Goal: Transaction & Acquisition: Purchase product/service

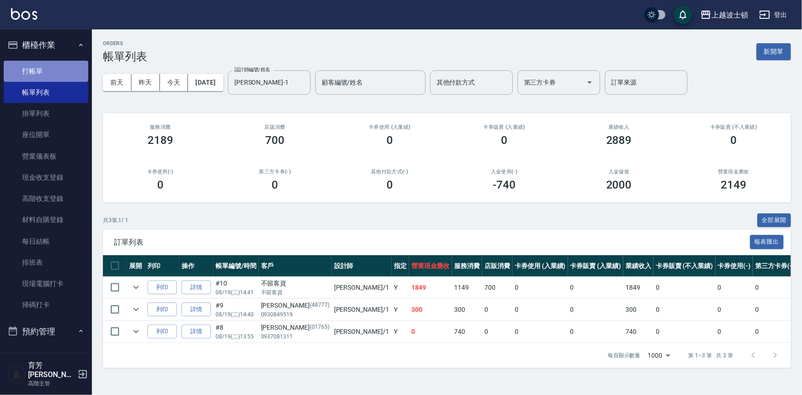
click at [65, 72] on link "打帳單" at bounding box center [46, 71] width 85 height 21
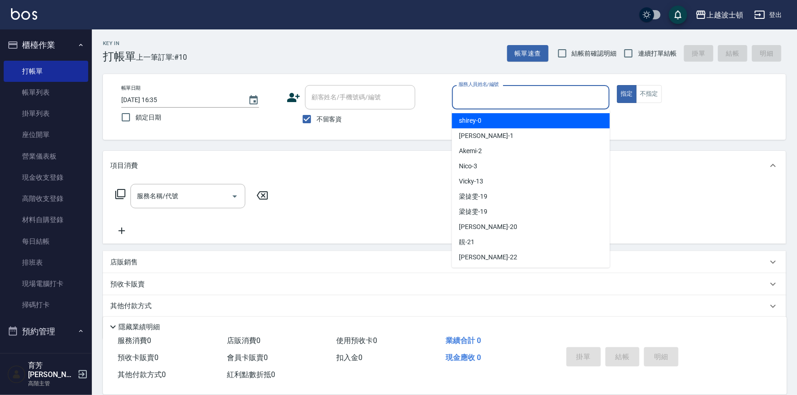
drag, startPoint x: 480, startPoint y: 93, endPoint x: 475, endPoint y: 114, distance: 21.4
click at [480, 95] on input "服務人員姓名/編號" at bounding box center [531, 97] width 150 height 16
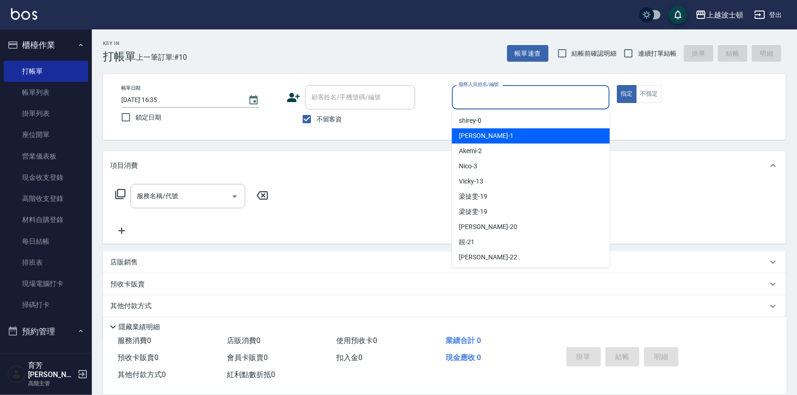
drag, startPoint x: 470, startPoint y: 135, endPoint x: 531, endPoint y: 121, distance: 62.6
click at [470, 134] on span "[PERSON_NAME] -1" at bounding box center [486, 136] width 54 height 10
type input "[PERSON_NAME]-1"
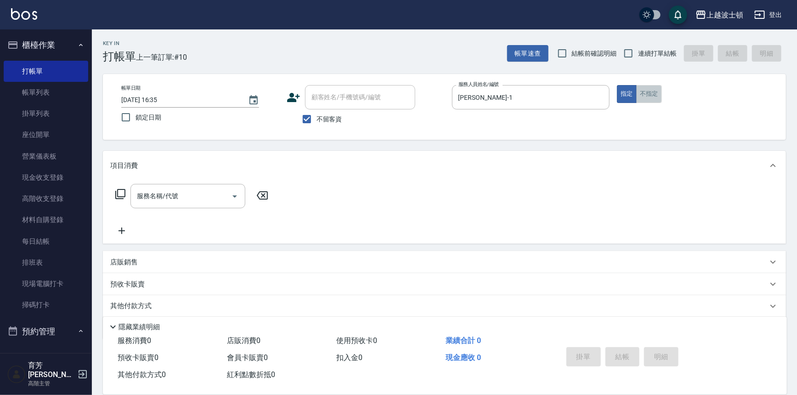
click at [652, 89] on button "不指定" at bounding box center [649, 94] width 26 height 18
click at [233, 193] on icon "Open" at bounding box center [234, 196] width 11 height 11
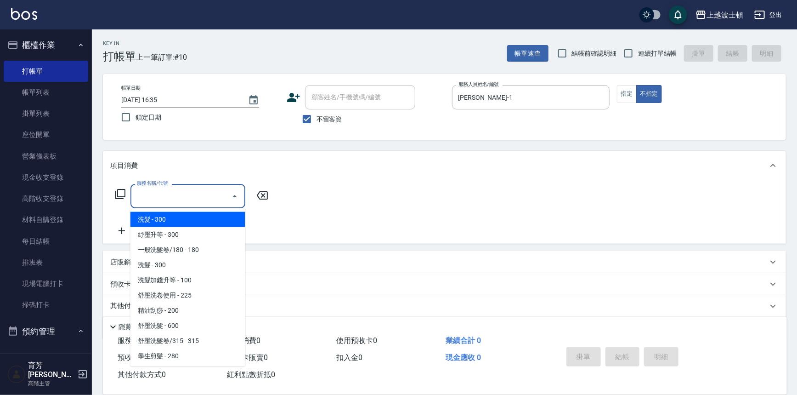
click at [215, 221] on span "洗髮 - 300" at bounding box center [187, 219] width 115 height 15
type input "洗髮(201)"
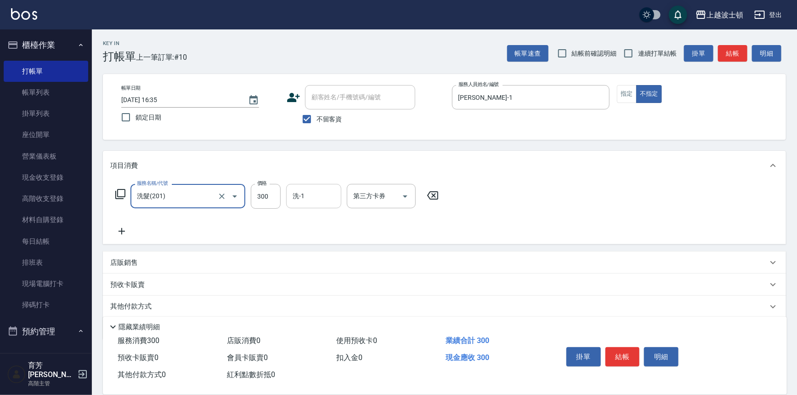
drag, startPoint x: 308, startPoint y: 190, endPoint x: 309, endPoint y: 207, distance: 17.1
click at [307, 190] on input "洗-1" at bounding box center [313, 196] width 47 height 16
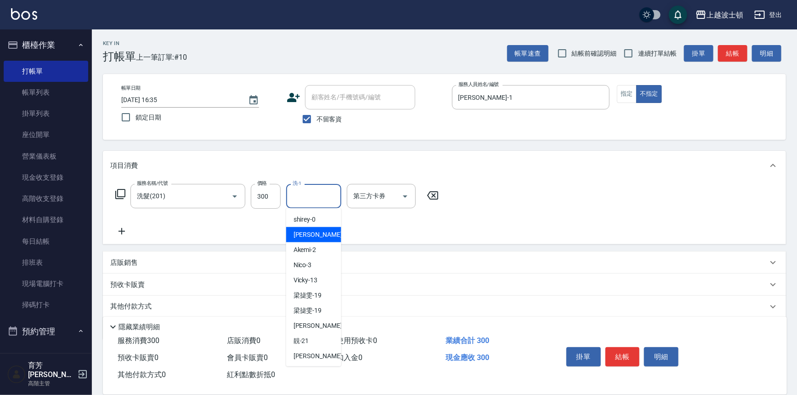
click at [308, 233] on span "[PERSON_NAME] -1" at bounding box center [321, 235] width 54 height 10
type input "[PERSON_NAME]-1"
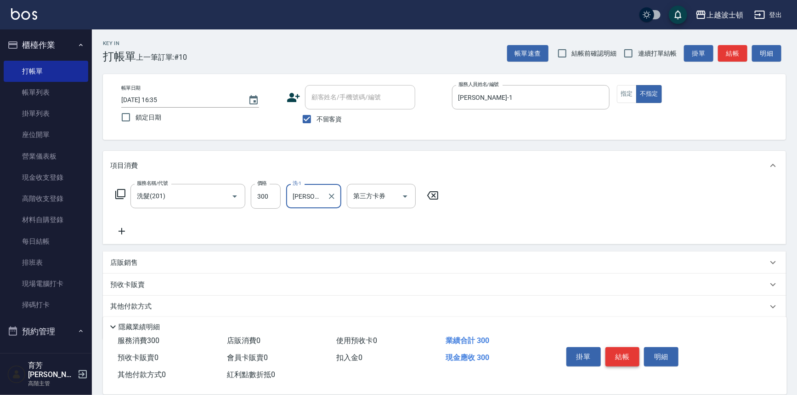
click at [618, 356] on button "結帳" at bounding box center [623, 356] width 34 height 19
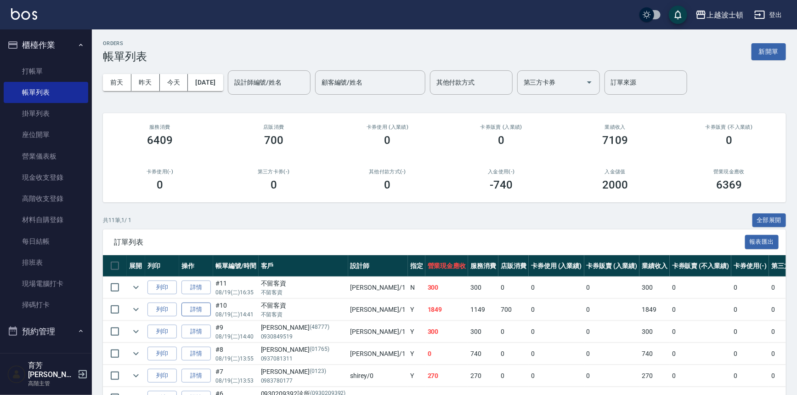
click at [200, 310] on link "詳情" at bounding box center [195, 309] width 29 height 14
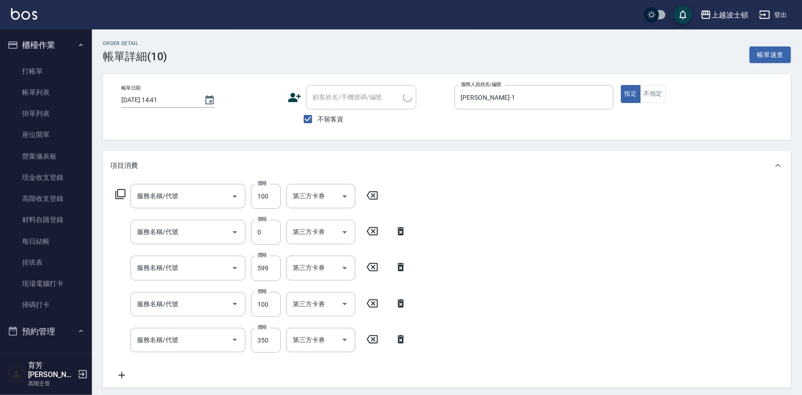
type input "[DATE] 14:41"
checkbox input "true"
type input "[PERSON_NAME]-1"
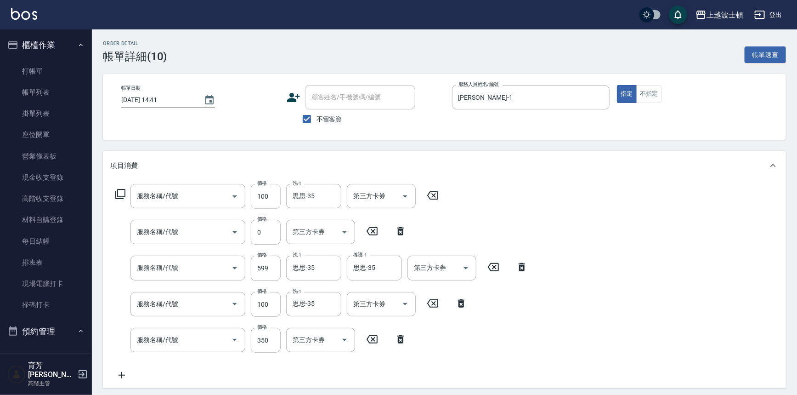
type input "洗髮加錢升等(206)"
type input "SPA單次(720)"
type input "洗+角質淨化霜(723)"
type input "洗髮加錢升等(206)"
type input "剪髮(305)"
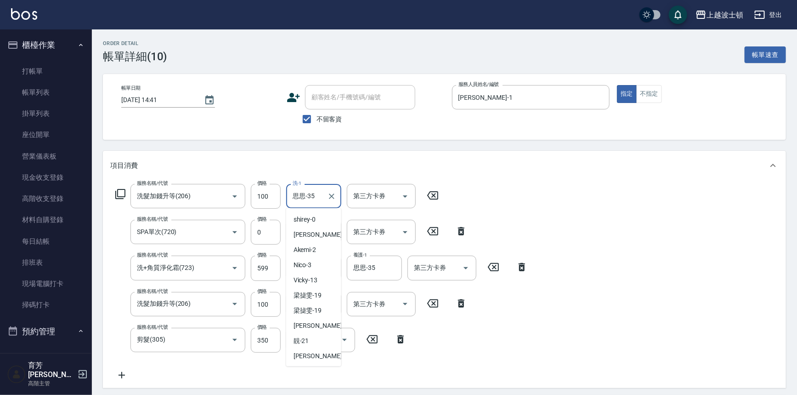
click at [317, 191] on input "思思-35" at bounding box center [306, 196] width 33 height 16
click at [322, 228] on div "[PERSON_NAME] -1" at bounding box center [313, 234] width 55 height 15
type input "[PERSON_NAME]-1"
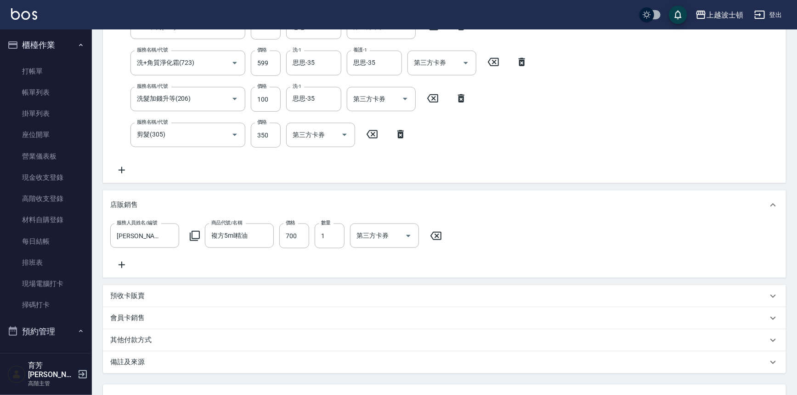
scroll to position [287, 0]
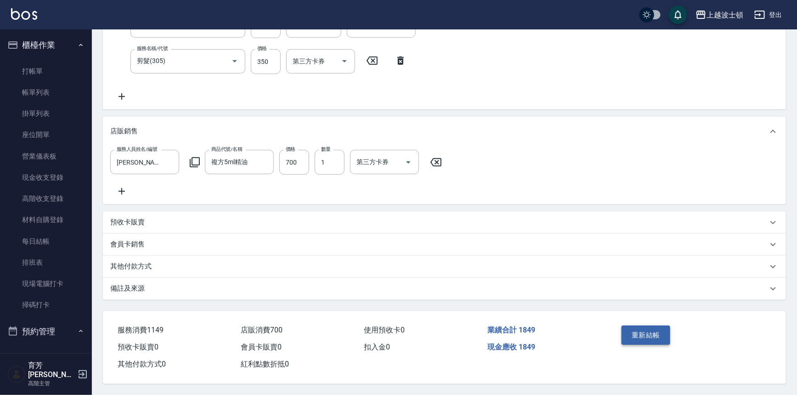
click at [657, 335] on button "重新結帳" at bounding box center [646, 334] width 49 height 19
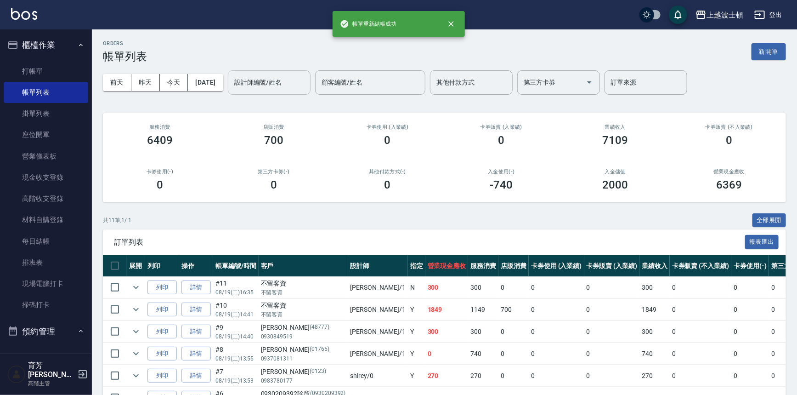
click at [265, 74] on div "設計師編號/姓名 設計師編號/姓名" at bounding box center [269, 82] width 83 height 24
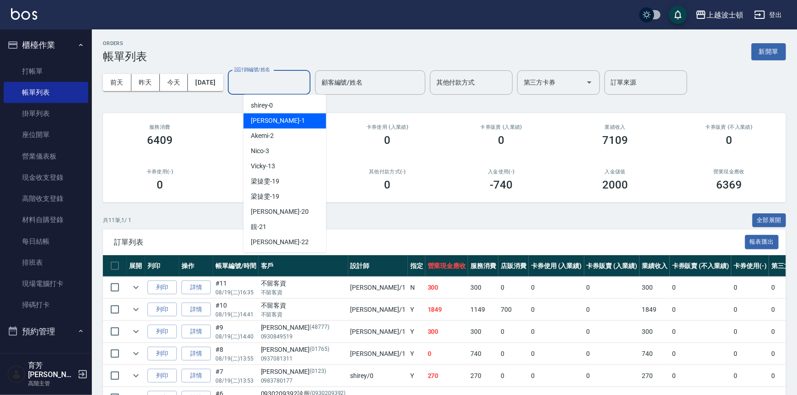
click at [270, 115] on div "[PERSON_NAME] -1" at bounding box center [285, 120] width 83 height 15
type input "[PERSON_NAME]-1"
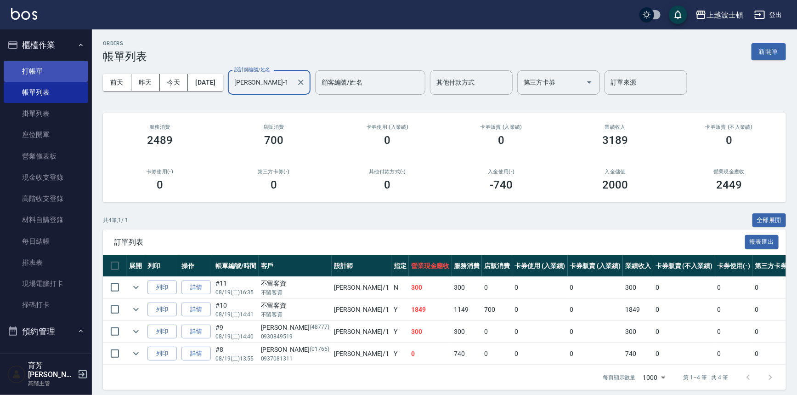
click at [50, 69] on link "打帳單" at bounding box center [46, 71] width 85 height 21
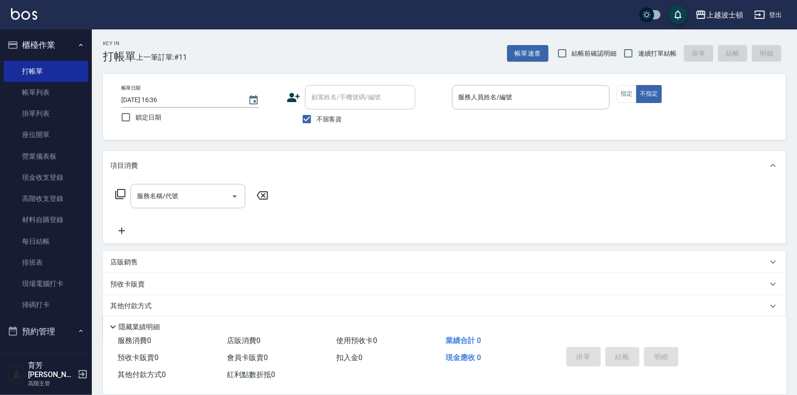
click at [454, 212] on div "服務名稱/代號 服務名稱/代號" at bounding box center [444, 211] width 683 height 63
drag, startPoint x: 454, startPoint y: 212, endPoint x: 481, endPoint y: 287, distance: 79.9
click at [478, 280] on div "項目消費 服務名稱/代號 服務名稱/代號 店販銷售 服務人員姓名/編號 服務人員姓名/編號 商品代號/名稱 商品代號/名稱 預收卡販賣 卡券名稱/代號 卡券名…" at bounding box center [444, 245] width 683 height 188
click at [53, 96] on link "帳單列表" at bounding box center [46, 92] width 85 height 21
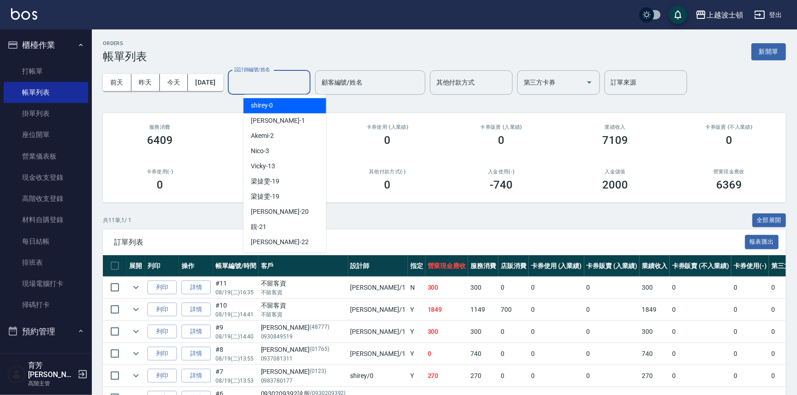
click at [301, 82] on input "設計師編號/姓名" at bounding box center [269, 82] width 74 height 16
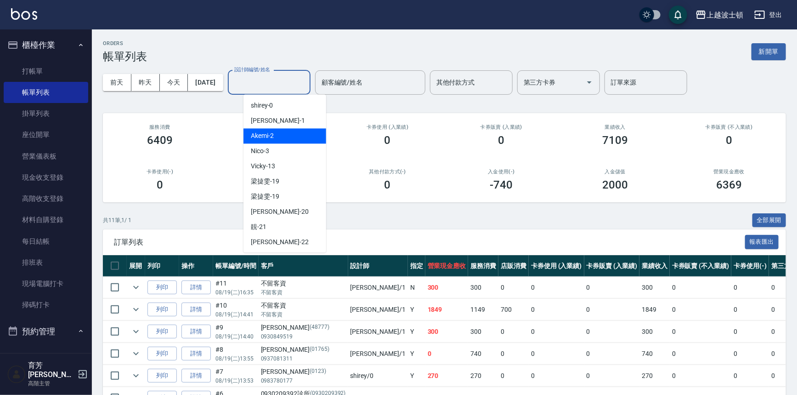
click at [297, 136] on div "Akemi -2" at bounding box center [285, 135] width 83 height 15
type input "Akemi-2"
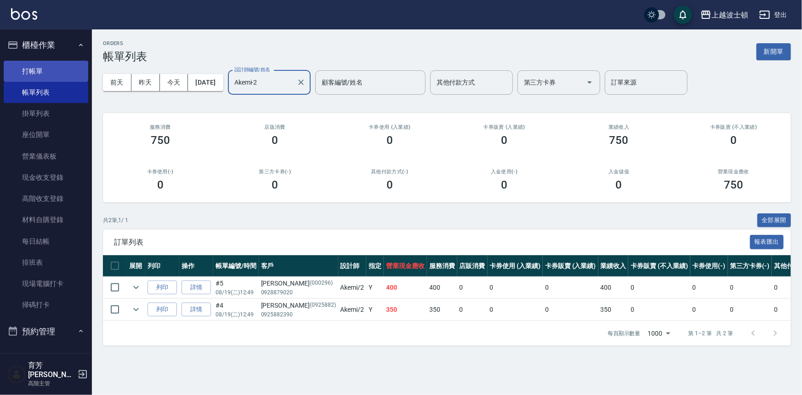
click at [27, 64] on link "打帳單" at bounding box center [46, 71] width 85 height 21
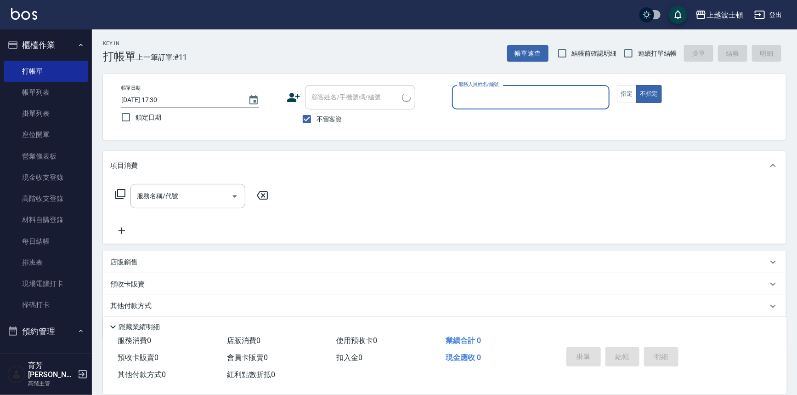
click at [333, 117] on span "不留客資" at bounding box center [330, 119] width 26 height 10
click at [317, 117] on input "不留客資" at bounding box center [306, 118] width 19 height 19
checkbox input "false"
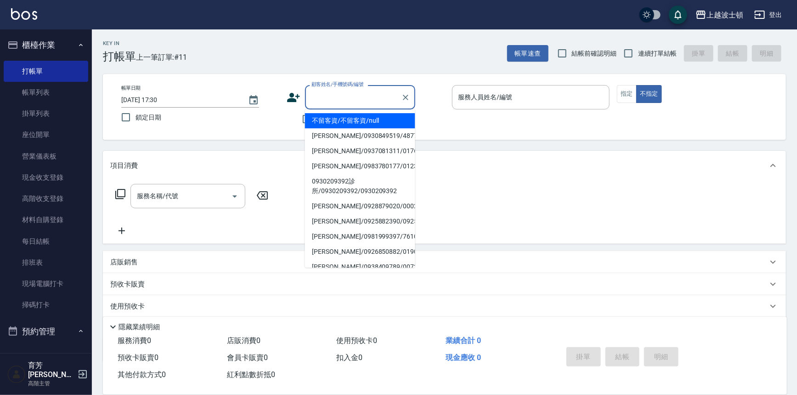
click at [332, 101] on input "顧客姓名/手機號碼/編號" at bounding box center [353, 97] width 88 height 16
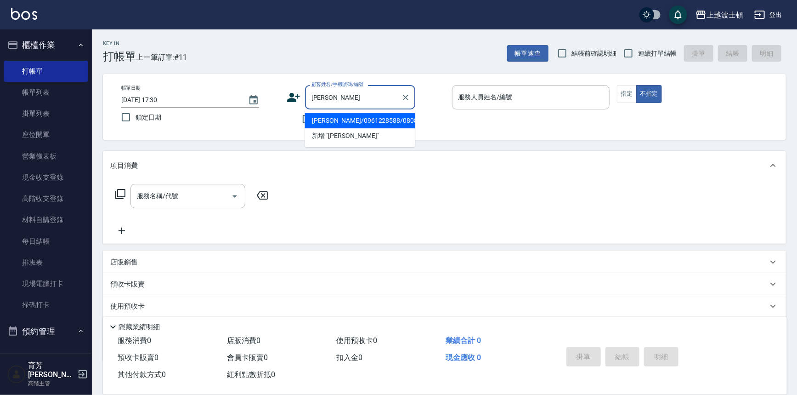
click at [315, 121] on li "[PERSON_NAME]/0961228588/080807" at bounding box center [360, 120] width 110 height 15
type input "[PERSON_NAME]/0961228588/080807"
type input "Akemi-2"
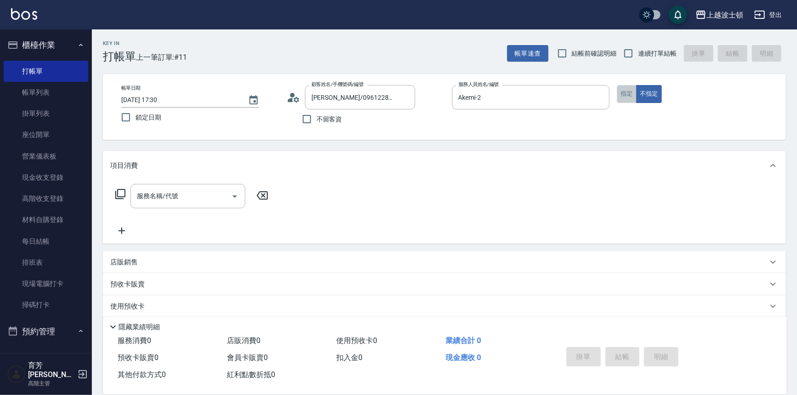
click at [630, 99] on button "指定" at bounding box center [627, 94] width 20 height 18
click at [183, 197] on input "服務名稱/代號" at bounding box center [181, 196] width 93 height 16
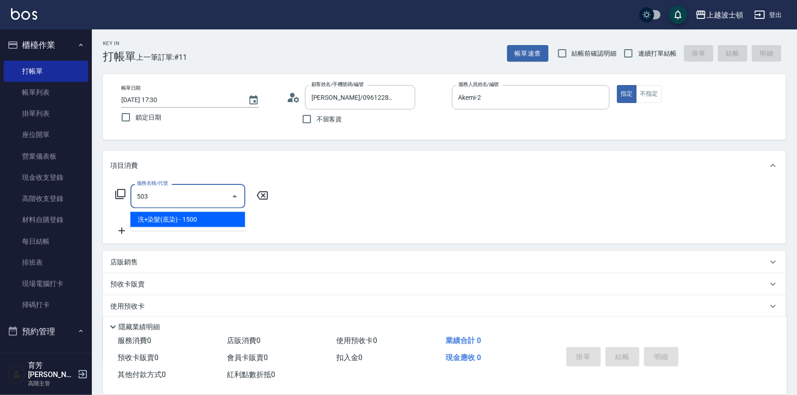
click at [191, 221] on span "洗+染髮(底染) - 1500" at bounding box center [187, 219] width 115 height 15
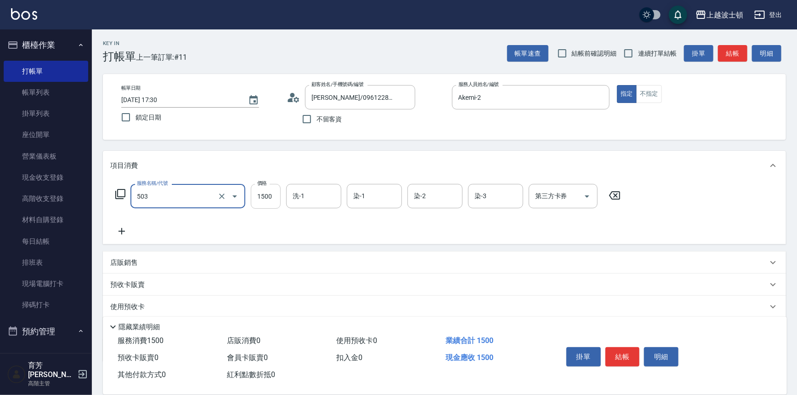
type input "洗+染髮(底染)(503)"
click at [273, 203] on input "1500" at bounding box center [266, 196] width 30 height 25
type input "1200"
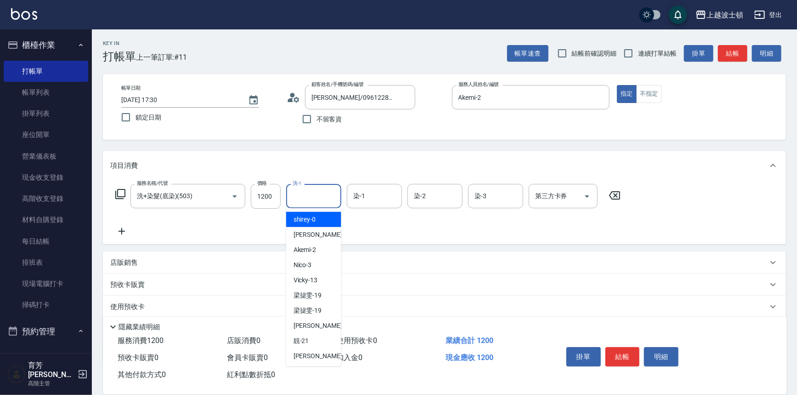
click at [319, 192] on input "洗-1" at bounding box center [313, 196] width 47 height 16
click at [313, 220] on span "Akemi -2" at bounding box center [305, 220] width 23 height 10
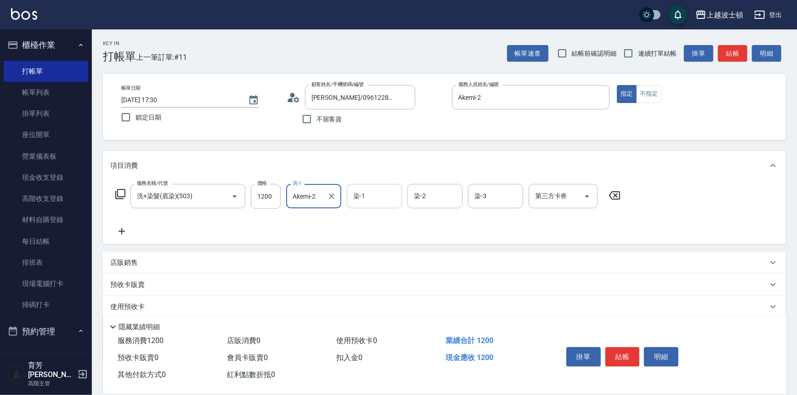
type input "Akemi-2"
click at [358, 190] on input "染-1" at bounding box center [374, 196] width 47 height 16
click at [363, 215] on span "Akemi -2" at bounding box center [365, 220] width 23 height 10
type input "Akemi-2"
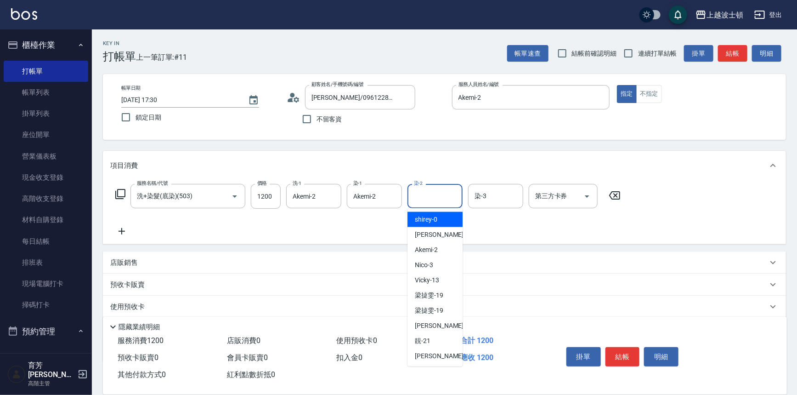
click at [425, 197] on input "染-2" at bounding box center [435, 196] width 47 height 16
click at [432, 218] on span "Akemi -2" at bounding box center [426, 220] width 23 height 10
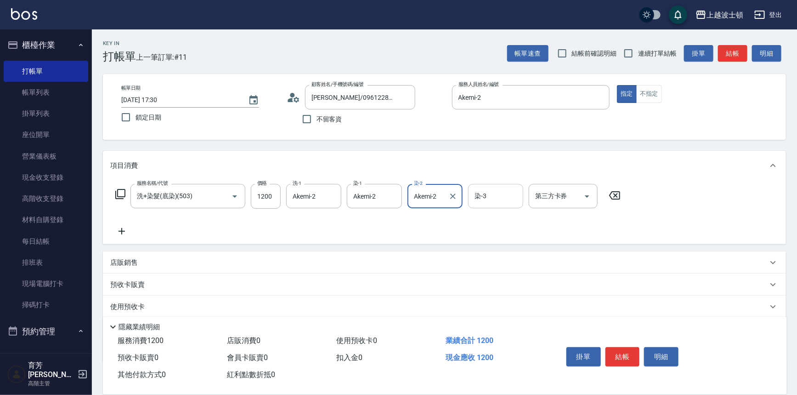
type input "Akemi-2"
click at [487, 189] on input "染-3" at bounding box center [495, 196] width 47 height 16
click at [489, 222] on span "Akemi -2" at bounding box center [487, 220] width 23 height 10
type input "Akemi-2"
click at [122, 232] on icon at bounding box center [121, 231] width 23 height 11
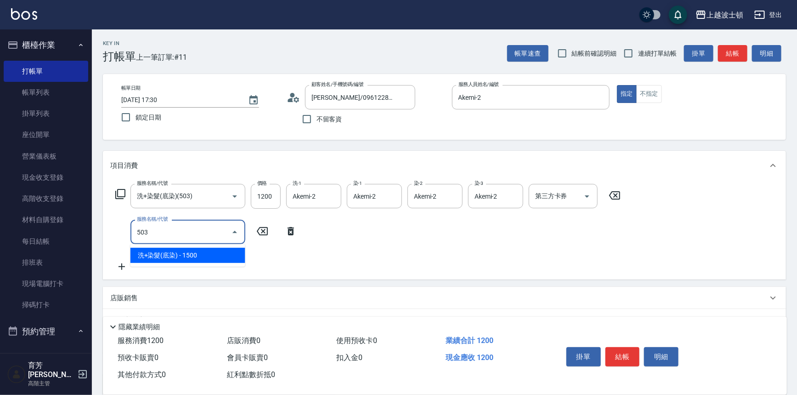
click at [192, 257] on span "洗+染髮(底染) - 1500" at bounding box center [187, 255] width 115 height 15
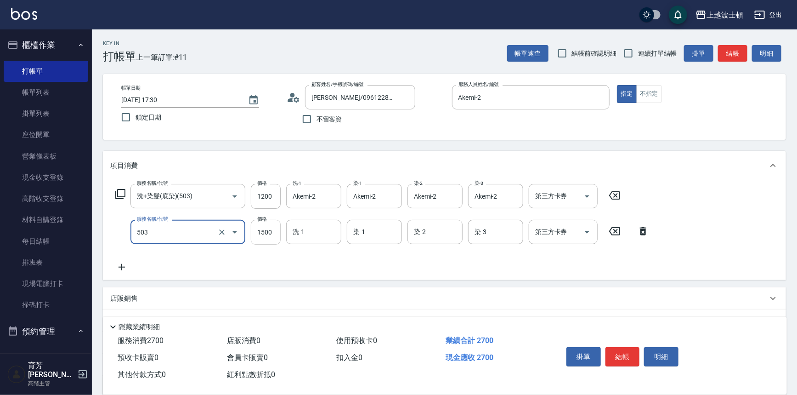
type input "洗+染髮(底染)(503)"
click at [275, 233] on input "1500" at bounding box center [266, 232] width 30 height 25
type input "1000"
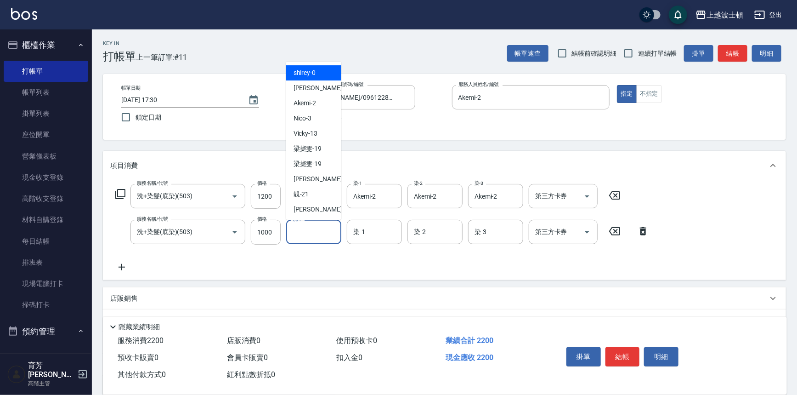
click at [312, 234] on input "洗-1" at bounding box center [313, 232] width 47 height 16
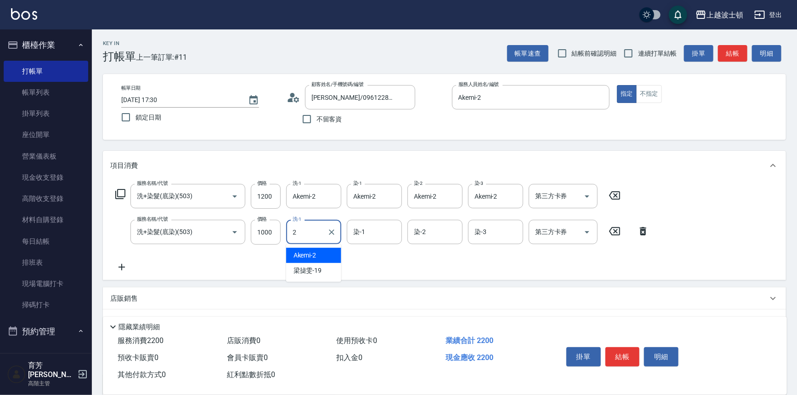
drag, startPoint x: 318, startPoint y: 253, endPoint x: 334, endPoint y: 250, distance: 16.4
click at [319, 253] on div "Akemi -2" at bounding box center [313, 255] width 55 height 15
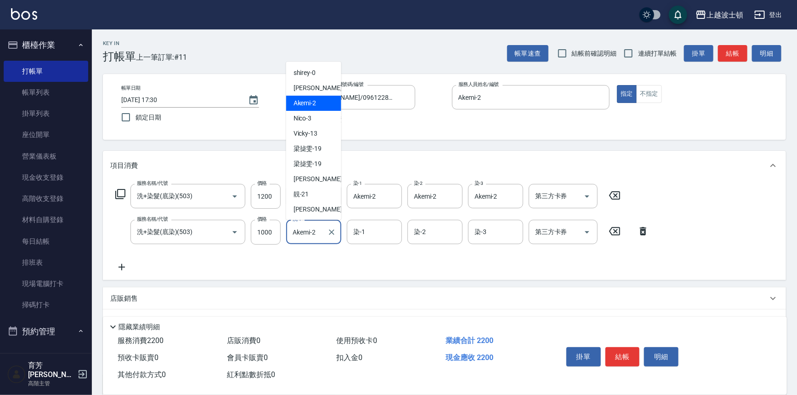
drag, startPoint x: 290, startPoint y: 233, endPoint x: 320, endPoint y: 232, distance: 29.9
click at [320, 232] on input "Akemi-2" at bounding box center [306, 232] width 33 height 16
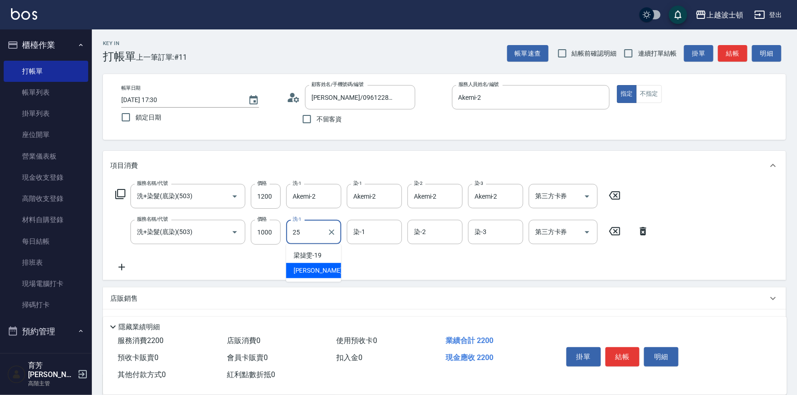
drag, startPoint x: 333, startPoint y: 272, endPoint x: 377, endPoint y: 239, distance: 54.9
click at [334, 272] on div "[PERSON_NAME]-25" at bounding box center [313, 270] width 55 height 15
type input "[PERSON_NAME]-25"
click at [380, 231] on input "染-1" at bounding box center [374, 232] width 47 height 16
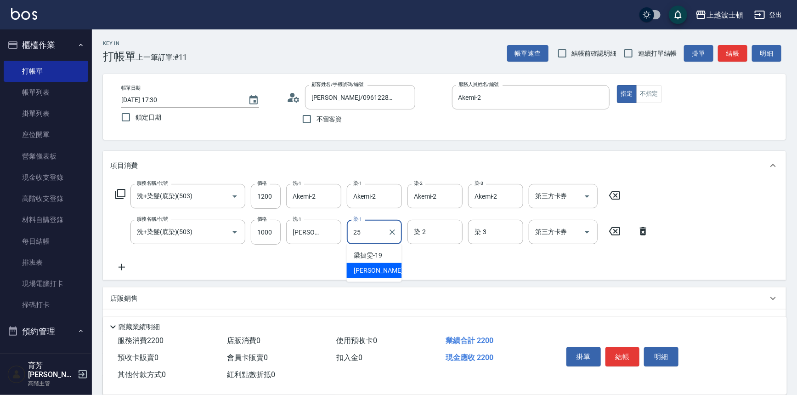
click at [387, 266] on div "[PERSON_NAME]-25" at bounding box center [374, 270] width 55 height 15
type input "[PERSON_NAME]-25"
click at [428, 232] on input "染-2" at bounding box center [435, 232] width 47 height 16
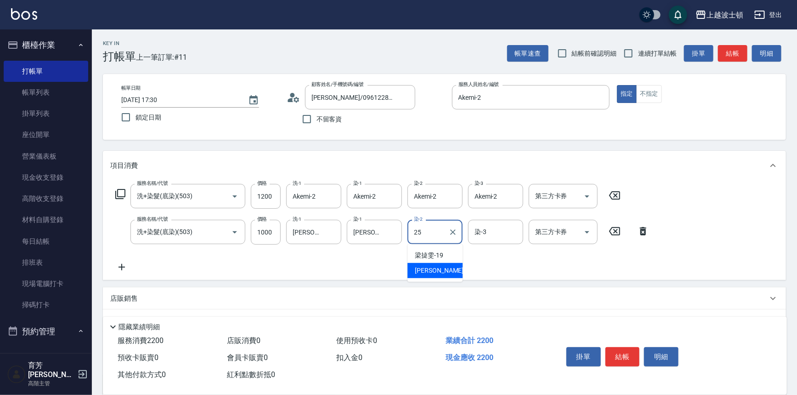
drag, startPoint x: 441, startPoint y: 267, endPoint x: 471, endPoint y: 254, distance: 33.7
click at [442, 267] on span "[PERSON_NAME]-25" at bounding box center [444, 271] width 58 height 10
type input "[PERSON_NAME]-25"
click at [503, 232] on input "染-3" at bounding box center [495, 232] width 47 height 16
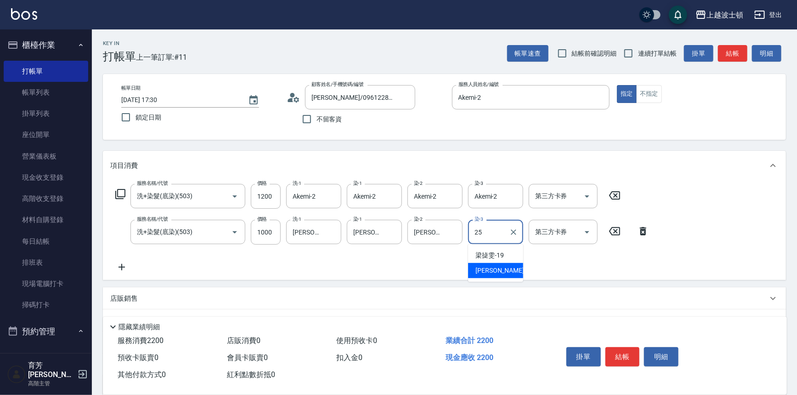
click at [490, 270] on span "[PERSON_NAME]-25" at bounding box center [505, 271] width 58 height 10
type input "[PERSON_NAME]-25"
click at [121, 265] on icon at bounding box center [121, 266] width 23 height 11
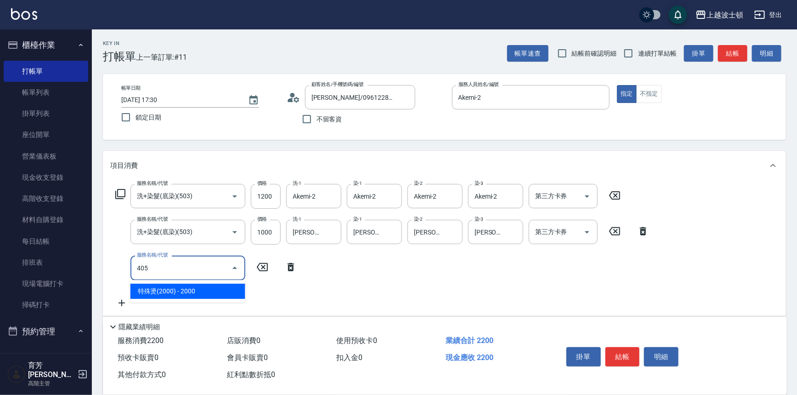
click at [180, 289] on span "特殊燙(2000) - 2000" at bounding box center [187, 291] width 115 height 15
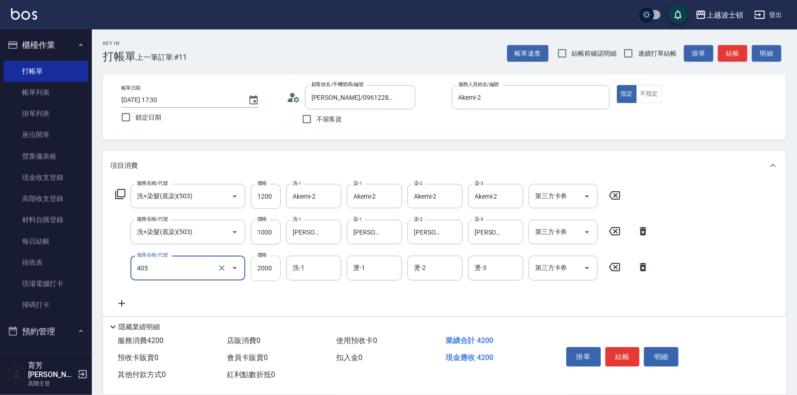
type input "特殊燙(2000)(405)"
click at [271, 272] on input "2000" at bounding box center [266, 267] width 30 height 25
type input "1800"
click at [327, 273] on input "洗-1" at bounding box center [313, 268] width 47 height 16
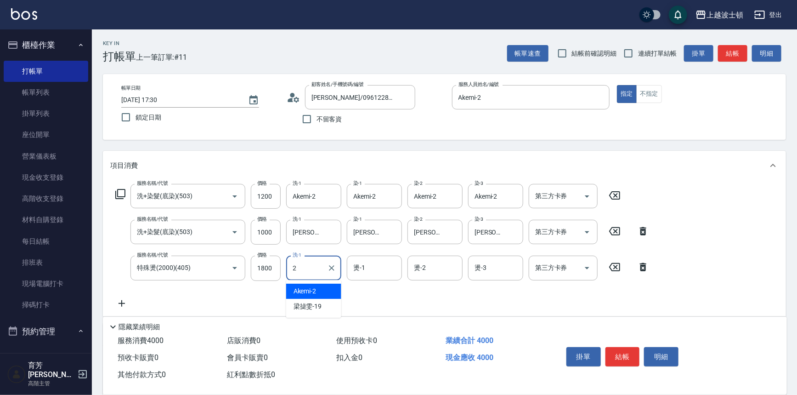
drag, startPoint x: 329, startPoint y: 294, endPoint x: 369, endPoint y: 277, distance: 44.3
click at [329, 294] on div "Akemi -2" at bounding box center [313, 291] width 55 height 15
type input "Akemi-2"
click at [371, 274] on input "燙-1" at bounding box center [374, 268] width 47 height 16
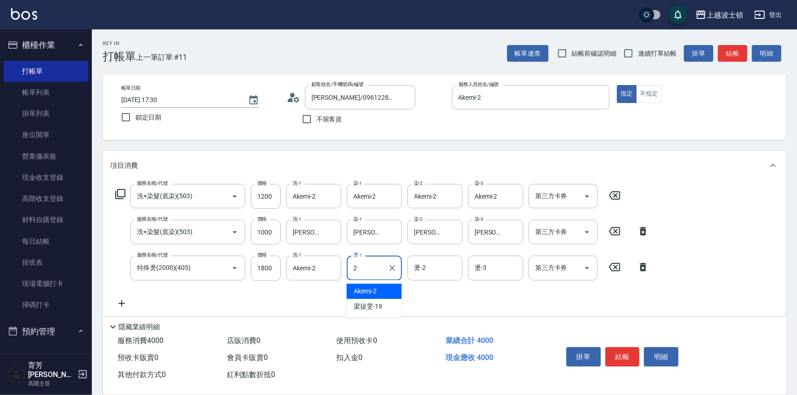
click at [374, 288] on span "Akemi -2" at bounding box center [365, 291] width 23 height 10
type input "Akemi-2"
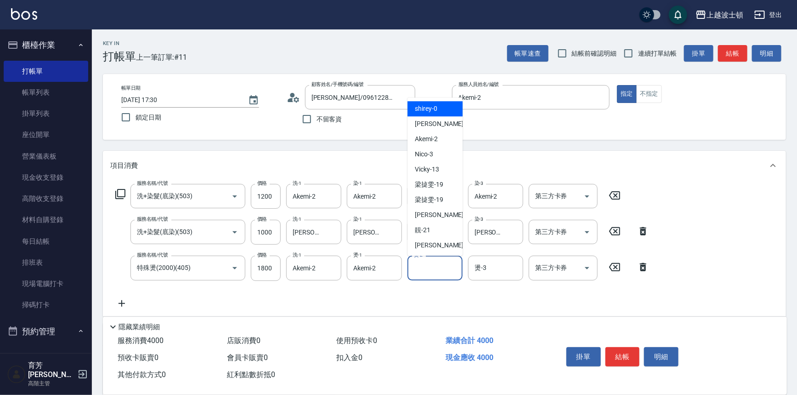
click at [446, 272] on input "燙-2" at bounding box center [435, 268] width 47 height 16
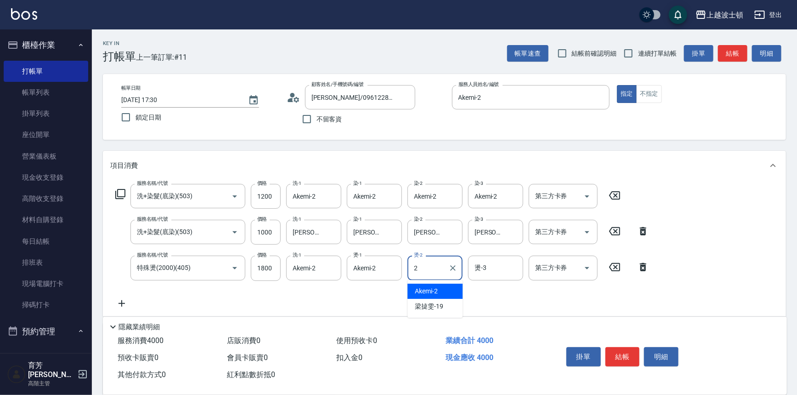
click at [445, 291] on div "Akemi -2" at bounding box center [435, 291] width 55 height 15
type input "Akemi-2"
click at [493, 272] on input "燙-3" at bounding box center [495, 268] width 47 height 16
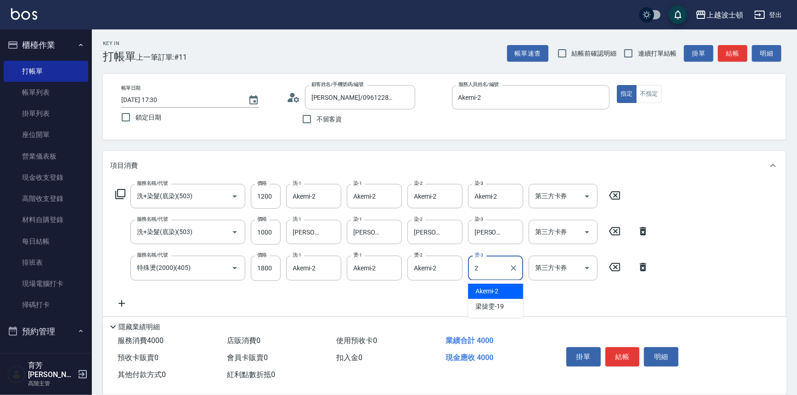
click at [496, 292] on span "Akemi -2" at bounding box center [487, 291] width 23 height 10
type input "Akemi-2"
click at [123, 193] on icon at bounding box center [120, 193] width 11 height 11
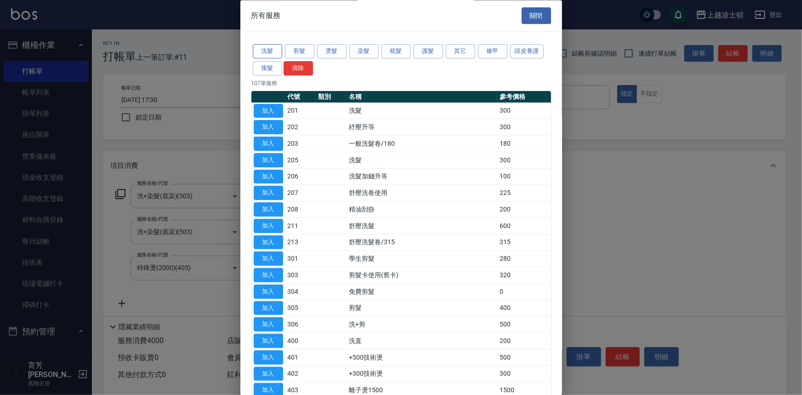
click at [258, 50] on button "洗髮" at bounding box center [267, 52] width 29 height 14
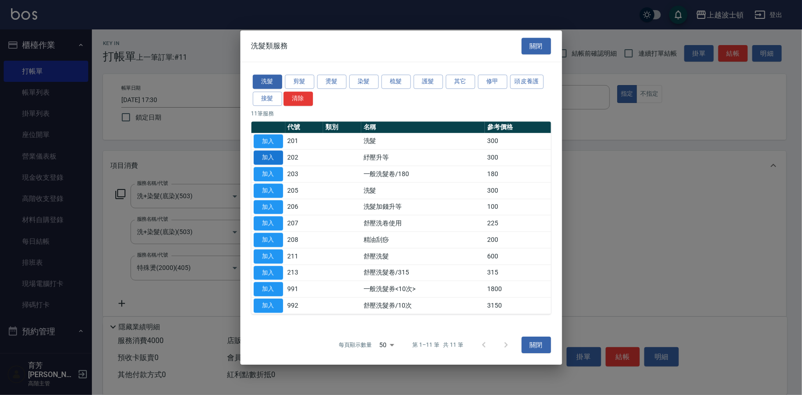
click at [265, 159] on button "加入" at bounding box center [268, 158] width 29 height 14
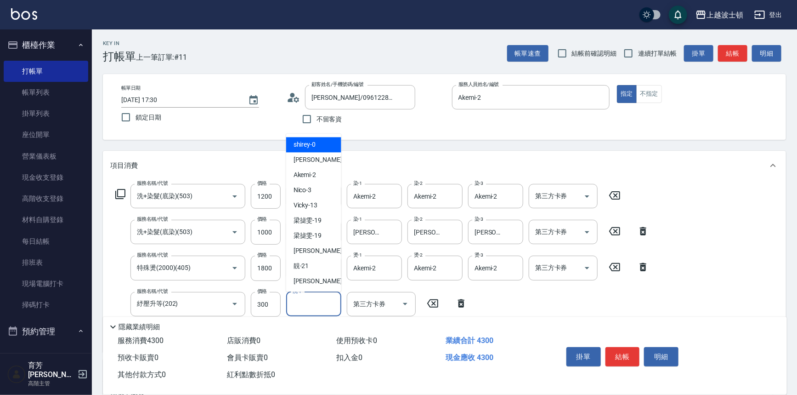
click at [308, 301] on input "洗-1" at bounding box center [313, 304] width 47 height 16
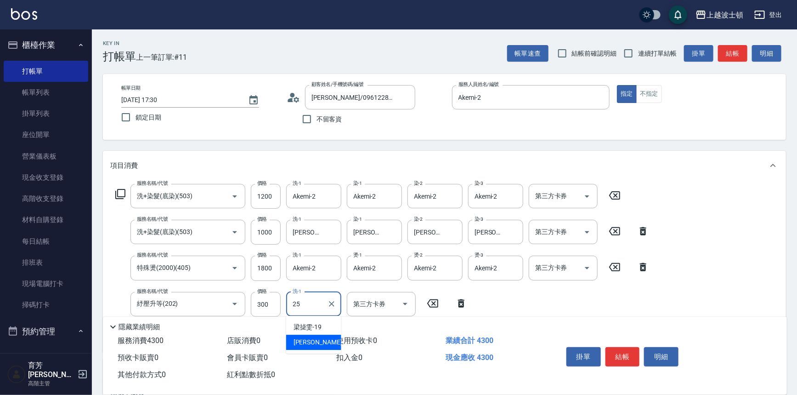
click at [312, 344] on span "[PERSON_NAME]-25" at bounding box center [323, 342] width 58 height 10
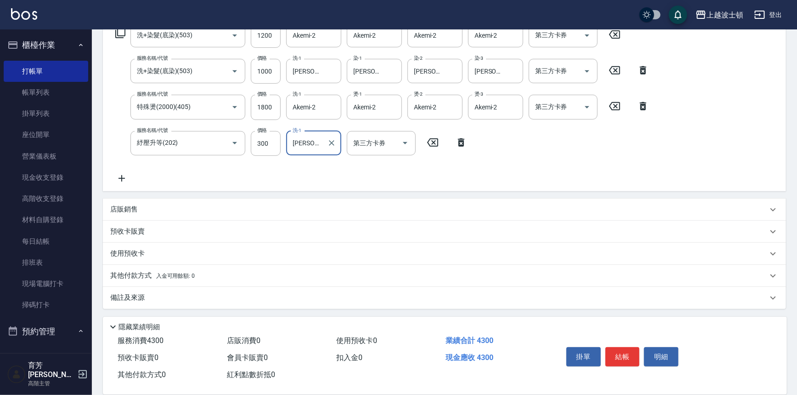
type input "[PERSON_NAME]-25"
click at [119, 178] on icon at bounding box center [122, 178] width 6 height 6
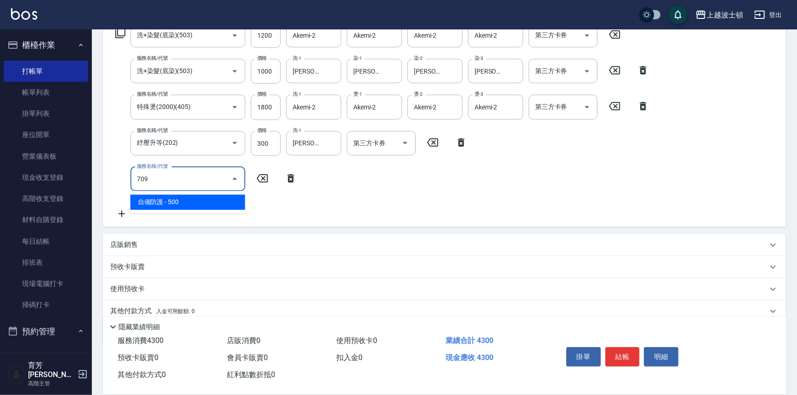
click at [202, 194] on span "自備防護 - 500" at bounding box center [187, 201] width 115 height 15
type input "自備防護(709)"
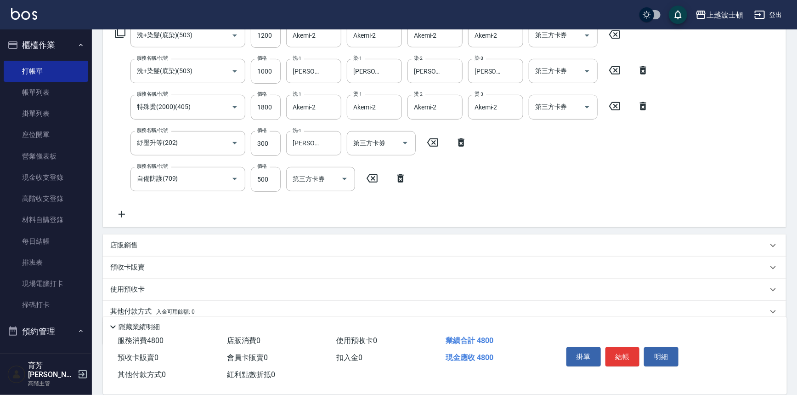
click at [281, 181] on div "服務名稱/代號 自備防護(709) 服務名稱/代號 價格 500 價格 第三方卡券 第三方卡券" at bounding box center [261, 179] width 302 height 25
click at [268, 180] on input "500" at bounding box center [266, 179] width 30 height 25
type input "300"
click at [548, 177] on div "服務名稱/代號 洗+染髮(底染)(503) 服務名稱/代號 價格 1200 價格 洗-1 Akemi-2 洗-1 染-1 Akemi-2 染-1 染-2 Ak…" at bounding box center [382, 121] width 544 height 197
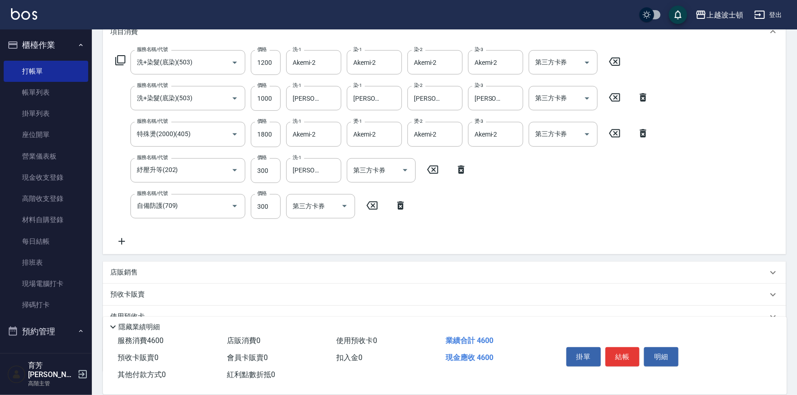
scroll to position [133, 0]
type input "1700"
click at [757, 166] on div "服務名稱/代號 洗+染髮(底染)(503) 服務名稱/代號 價格 1200 價格 洗-1 Akemi-2 洗-1 染-1 Akemi-2 染-1 染-2 Ak…" at bounding box center [444, 151] width 683 height 208
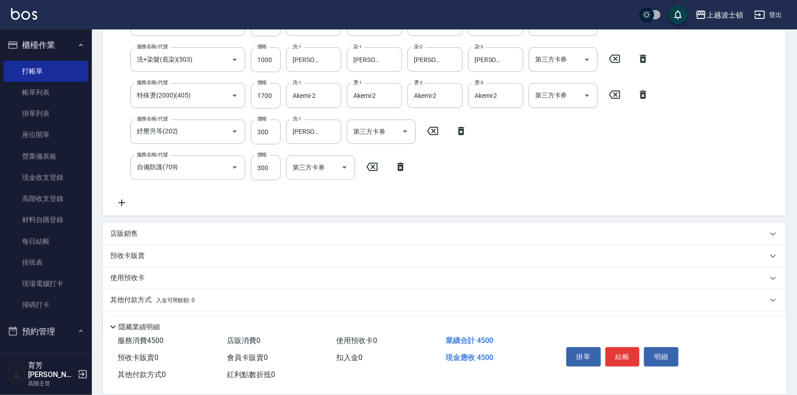
scroll to position [174, 0]
click at [128, 232] on p "店販銷售" at bounding box center [124, 232] width 28 height 10
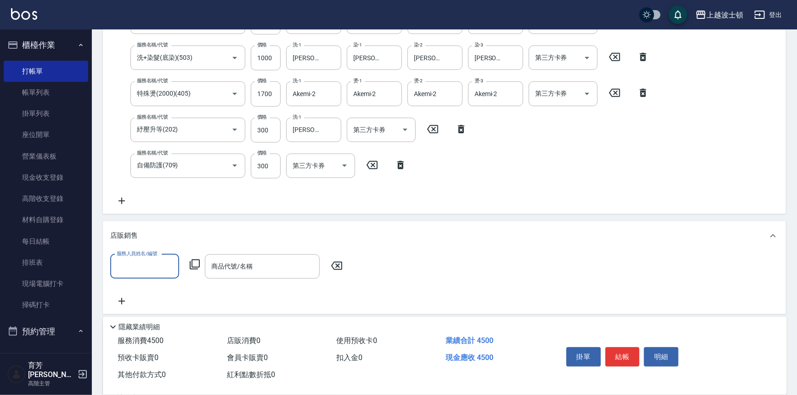
scroll to position [0, 0]
click at [171, 288] on div "Akemi -2" at bounding box center [144, 289] width 69 height 15
type input "Akemi-2"
click at [196, 262] on icon at bounding box center [194, 264] width 11 height 11
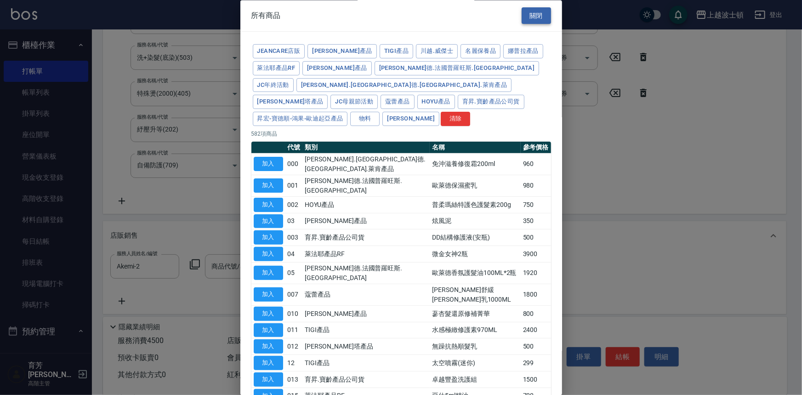
click at [536, 18] on button "關閉" at bounding box center [536, 15] width 29 height 17
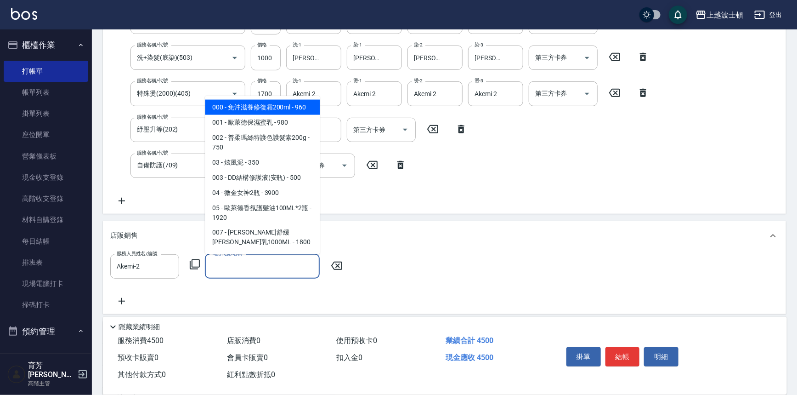
click at [254, 265] on input "商品代號/名稱" at bounding box center [262, 266] width 107 height 16
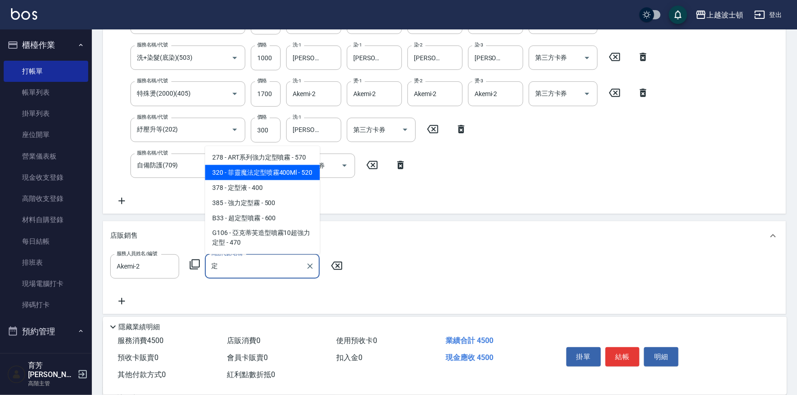
click at [251, 169] on span "320 - 菲靈魔法定型喷霧400Ml - 520" at bounding box center [262, 172] width 115 height 15
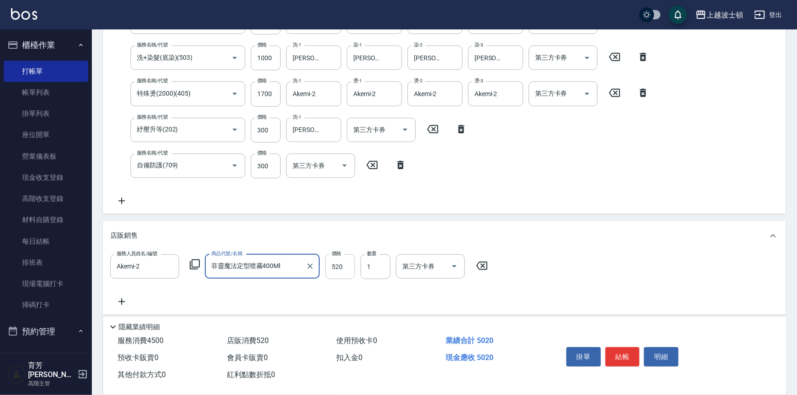
type input "菲靈魔法定型喷霧400Ml"
click at [335, 271] on input "520" at bounding box center [340, 266] width 30 height 25
type input "468"
click at [121, 300] on icon at bounding box center [121, 301] width 23 height 11
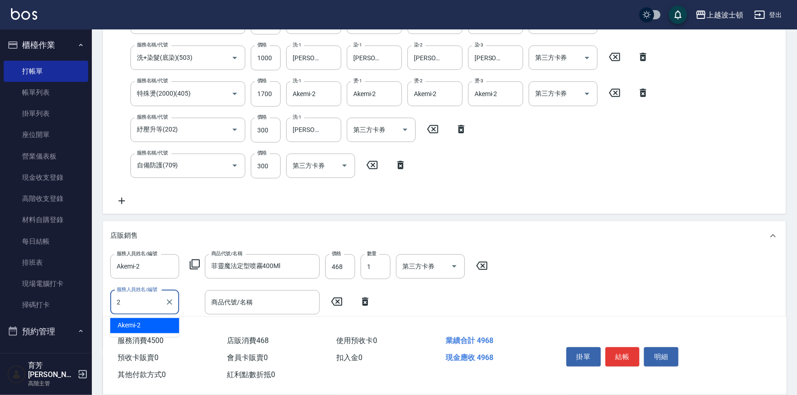
click at [131, 326] on span "Akemi -2" at bounding box center [129, 326] width 23 height 10
type input "Akemi-2"
click at [213, 301] on input "商品代號/名稱" at bounding box center [262, 302] width 107 height 16
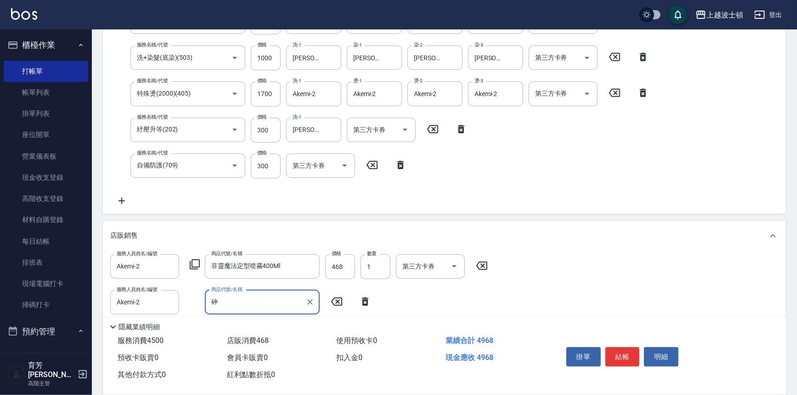
type input "鉮"
click at [224, 302] on input "鉮" at bounding box center [255, 302] width 93 height 16
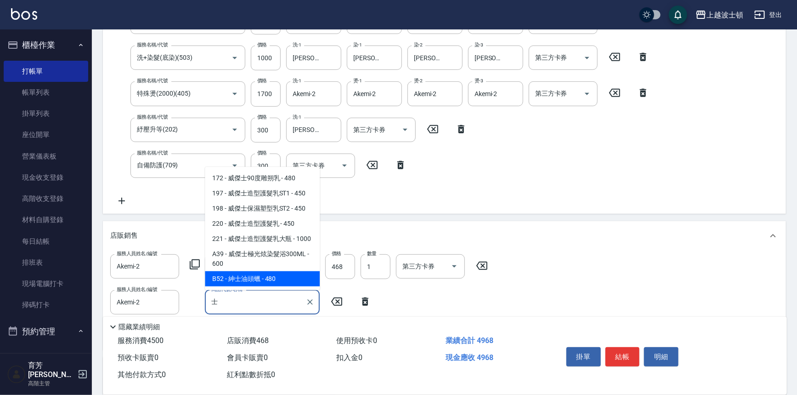
click at [261, 280] on span "B52 - 紳士油頭蠟 - 480" at bounding box center [262, 278] width 115 height 15
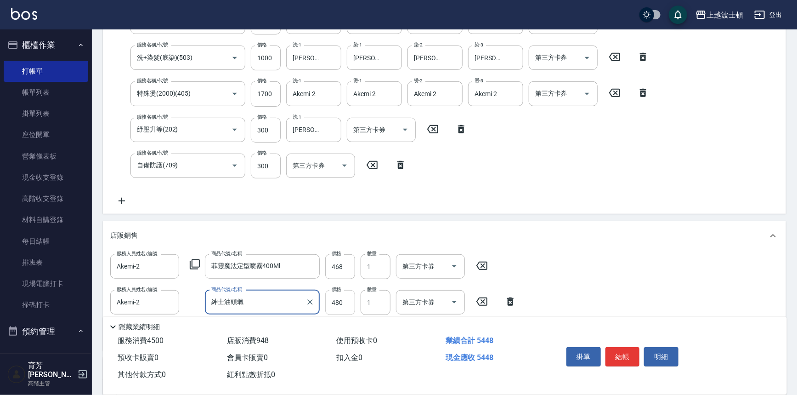
type input "紳士油頭蠟"
click at [340, 305] on input "480" at bounding box center [340, 302] width 30 height 25
type input "432"
click at [573, 286] on div "服務人員姓名/編號 Akemi-2 服務人員姓名/編號 商品代號/名稱 菲靈魔法定型喷霧400Ml 商品代號/名稱 價格 468 價格 數量 1 數量 第三方…" at bounding box center [444, 298] width 669 height 89
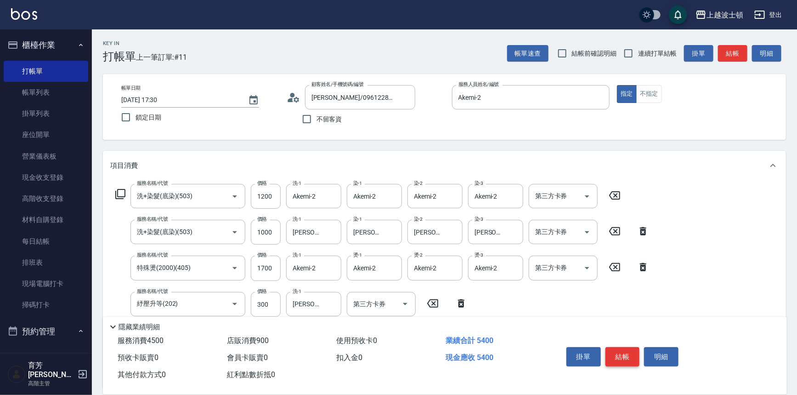
click at [630, 351] on button "結帳" at bounding box center [623, 356] width 34 height 19
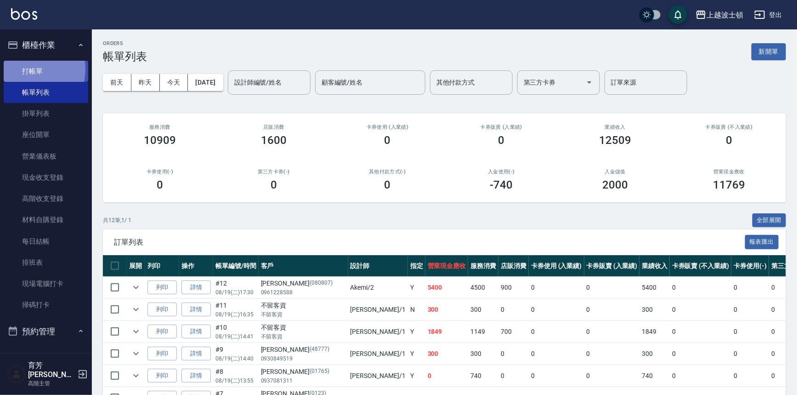
click at [27, 69] on link "打帳單" at bounding box center [46, 71] width 85 height 21
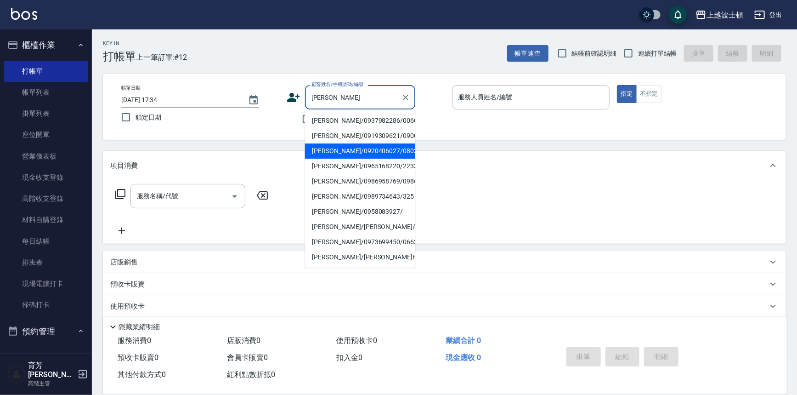
click at [340, 150] on li "[PERSON_NAME]/0920406027/080317" at bounding box center [360, 150] width 110 height 15
type input "[PERSON_NAME]/0920406027/080317"
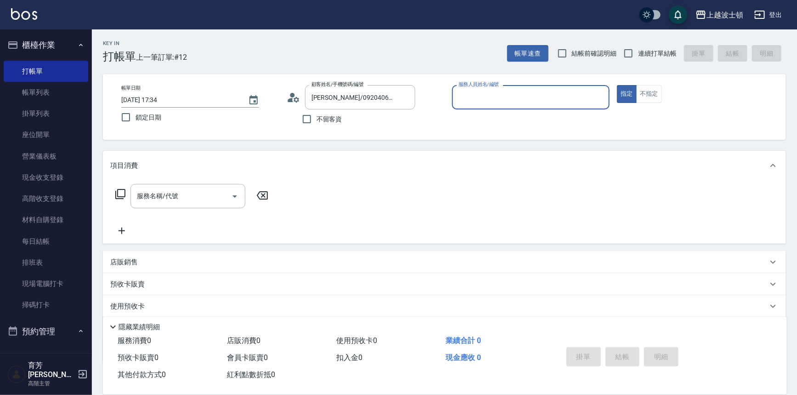
type input "Akemi-2"
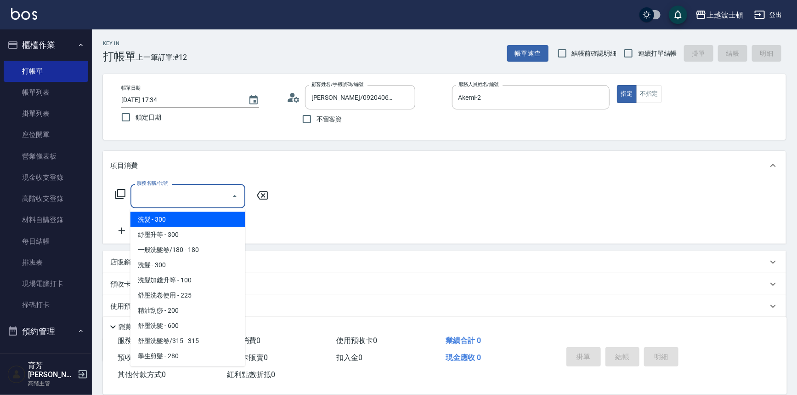
click at [182, 195] on input "服務名稱/代號" at bounding box center [181, 196] width 93 height 16
click at [188, 217] on span "洗髮 - 300" at bounding box center [187, 219] width 115 height 15
type input "洗髮(201)"
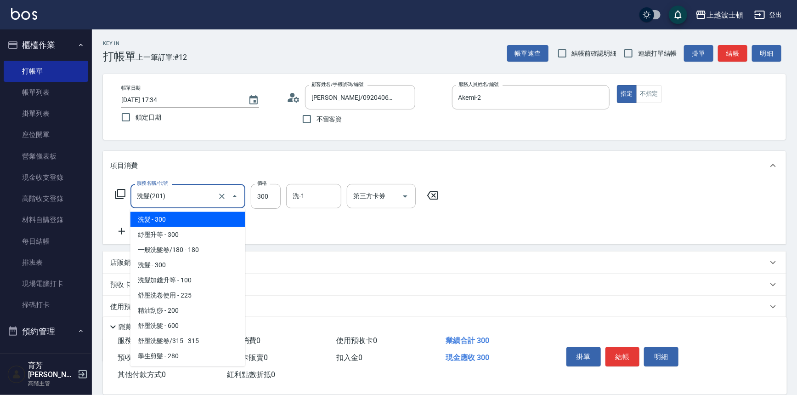
click at [184, 195] on input "洗髮(201)" at bounding box center [175, 196] width 81 height 16
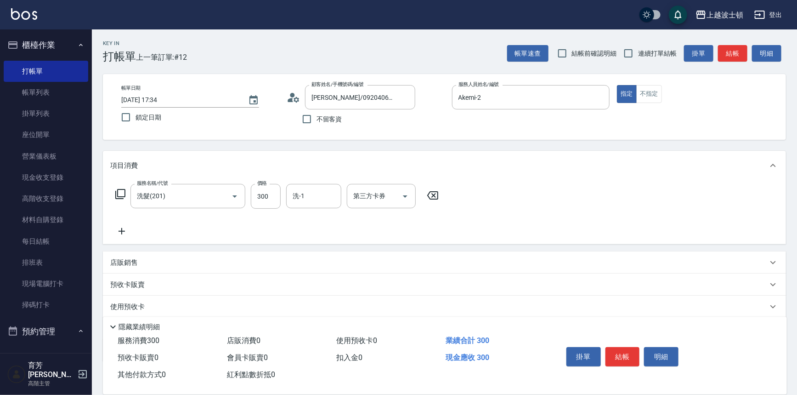
click at [432, 198] on icon at bounding box center [432, 195] width 23 height 11
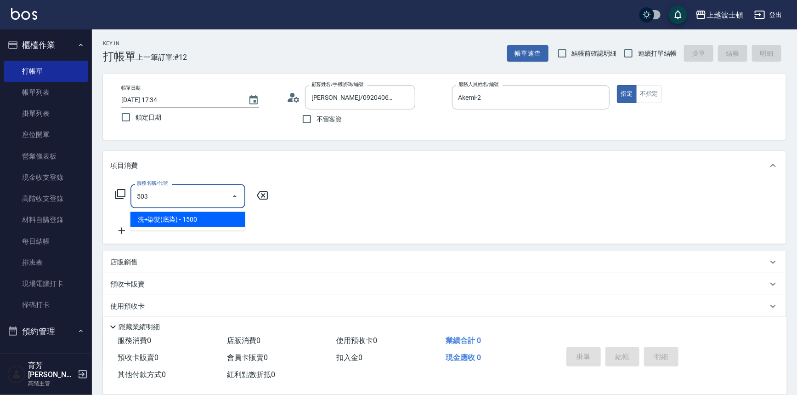
type input "503"
click at [228, 230] on div "服務名稱/代號 服務名稱/代號" at bounding box center [192, 210] width 164 height 52
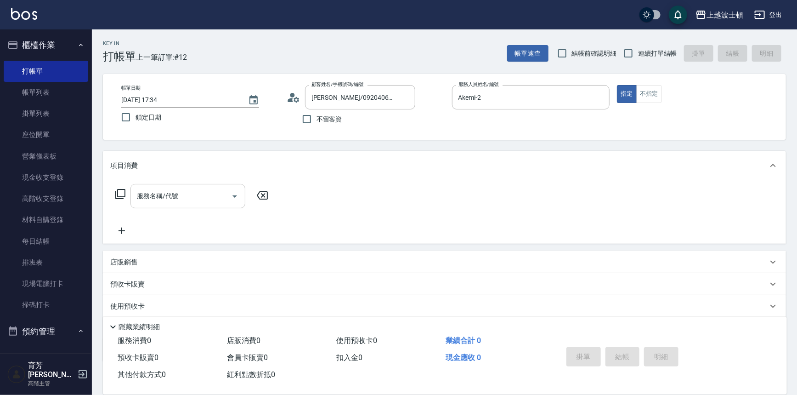
click at [166, 202] on input "服務名稱/代號" at bounding box center [181, 196] width 93 height 16
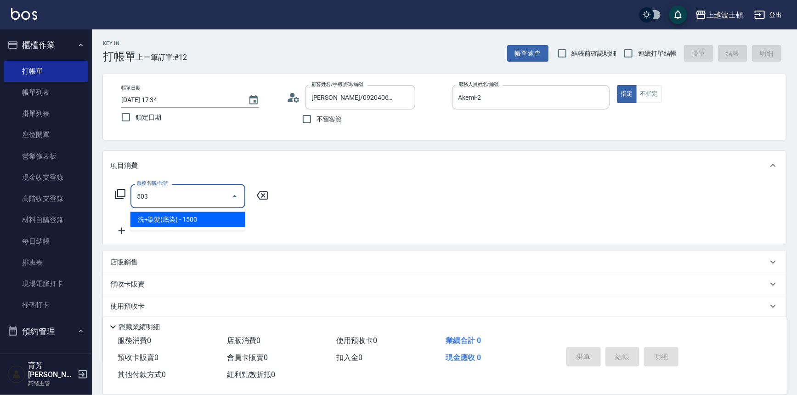
drag, startPoint x: 182, startPoint y: 220, endPoint x: 211, endPoint y: 214, distance: 29.7
click at [182, 220] on span "洗+染髮(底染) - 1500" at bounding box center [187, 219] width 115 height 15
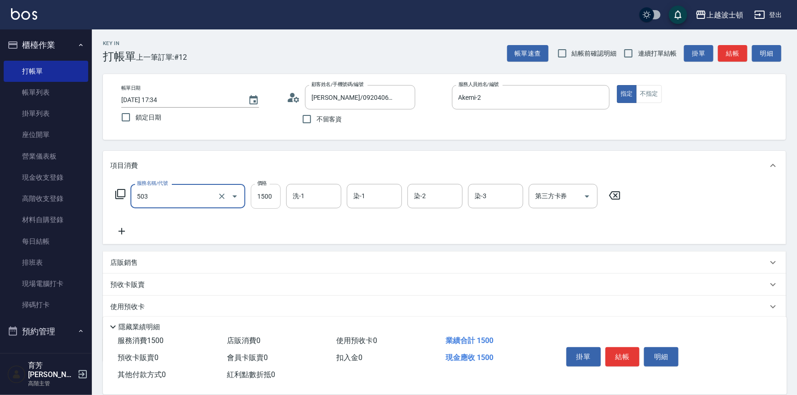
type input "洗+染髮(底染)(503)"
click at [262, 200] on input "1500" at bounding box center [266, 196] width 30 height 25
type input "1200"
click at [319, 190] on input "洗-1" at bounding box center [313, 196] width 47 height 16
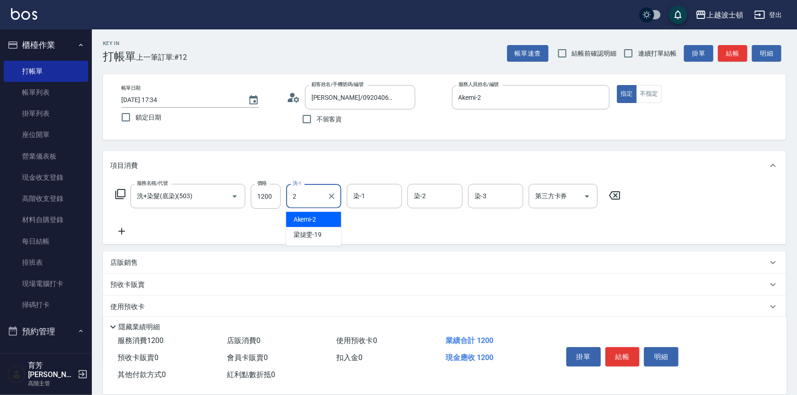
click at [319, 220] on div "Akemi -2" at bounding box center [313, 219] width 55 height 15
type input "Akemi-2"
click at [396, 194] on input "染-1" at bounding box center [374, 196] width 47 height 16
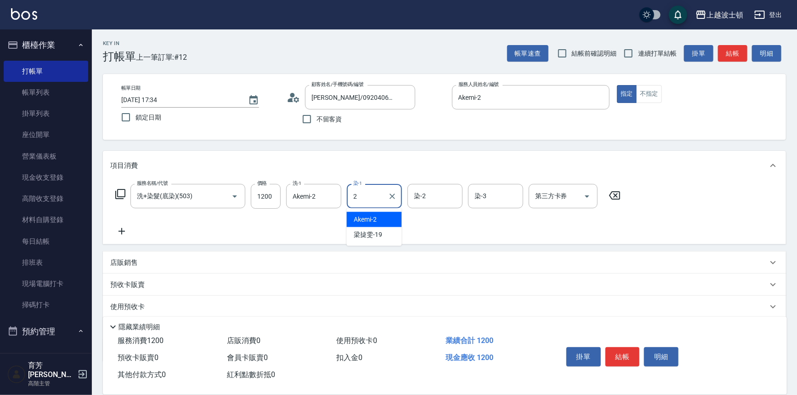
click at [388, 215] on div "Akemi -2" at bounding box center [374, 219] width 55 height 15
type input "Akemi-2"
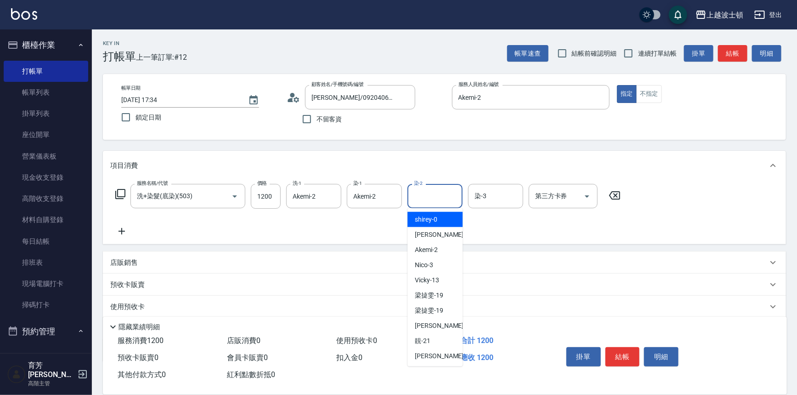
click at [427, 193] on input "染-2" at bounding box center [435, 196] width 47 height 16
type input "2"
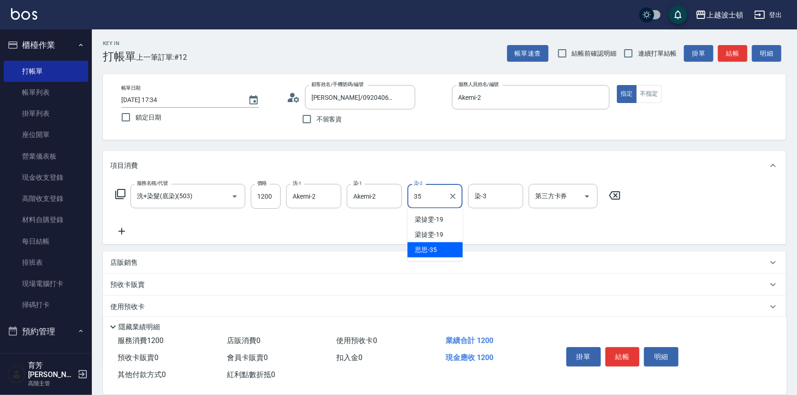
click at [443, 247] on div "思思 -35" at bounding box center [435, 249] width 55 height 15
type input "思思-35"
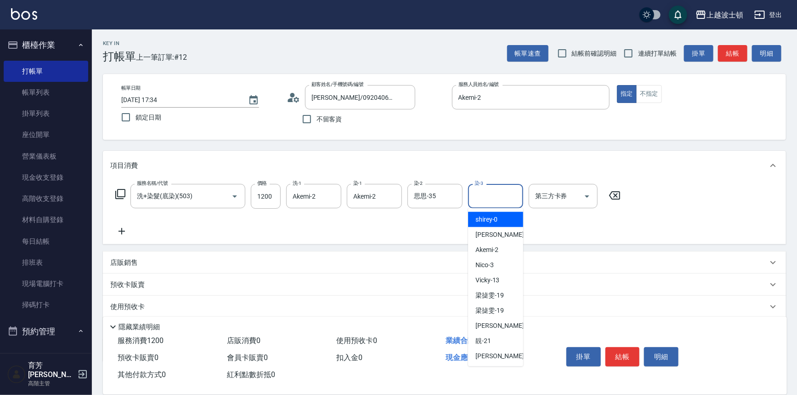
click at [475, 192] on input "染-3" at bounding box center [495, 196] width 47 height 16
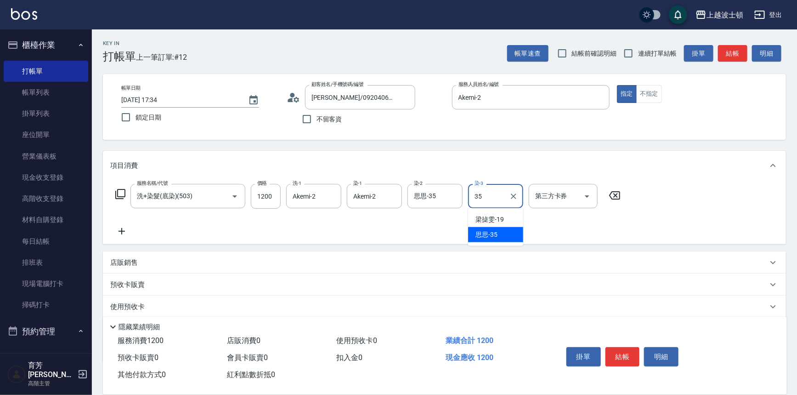
click at [493, 230] on span "思思 -35" at bounding box center [487, 235] width 22 height 10
type input "思思-35"
click at [119, 229] on icon at bounding box center [121, 231] width 23 height 11
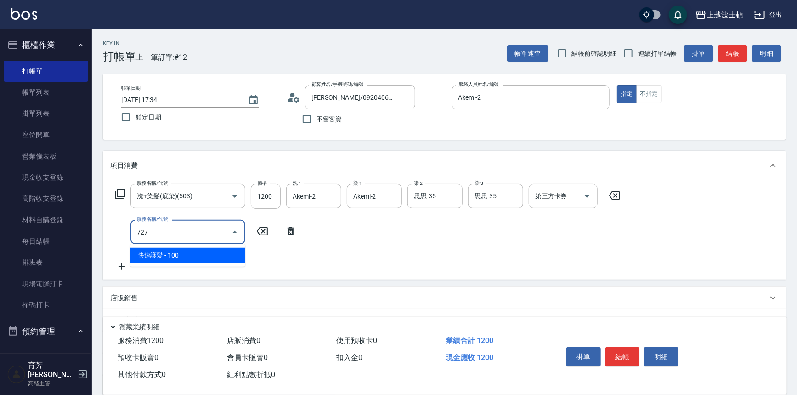
click at [184, 251] on span "快速護髮 - 100" at bounding box center [187, 255] width 115 height 15
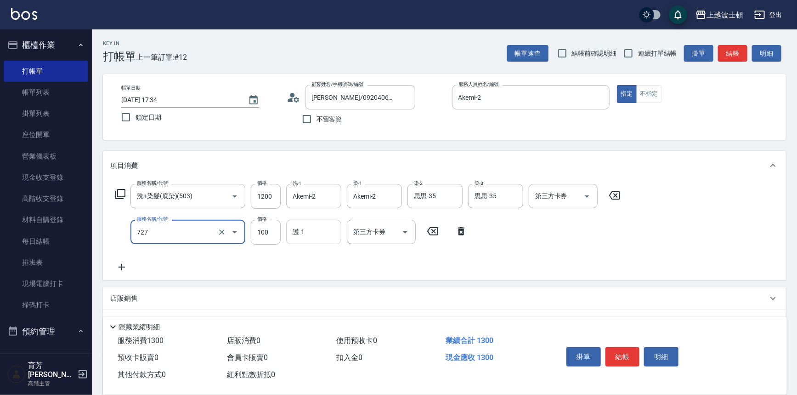
type input "快速護髮(727)"
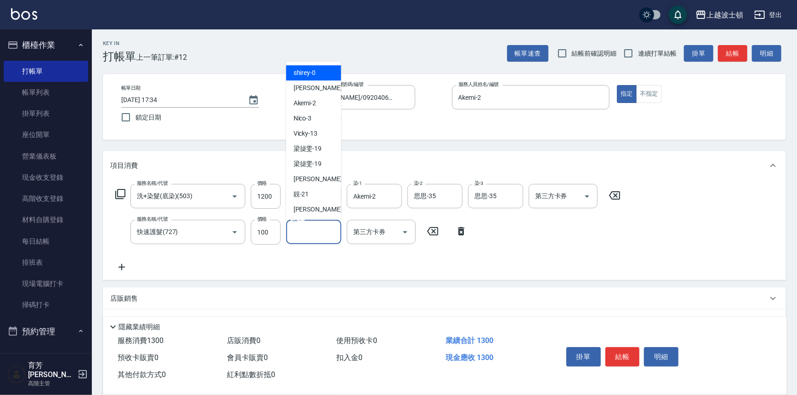
click at [317, 238] on input "護-1" at bounding box center [313, 232] width 47 height 16
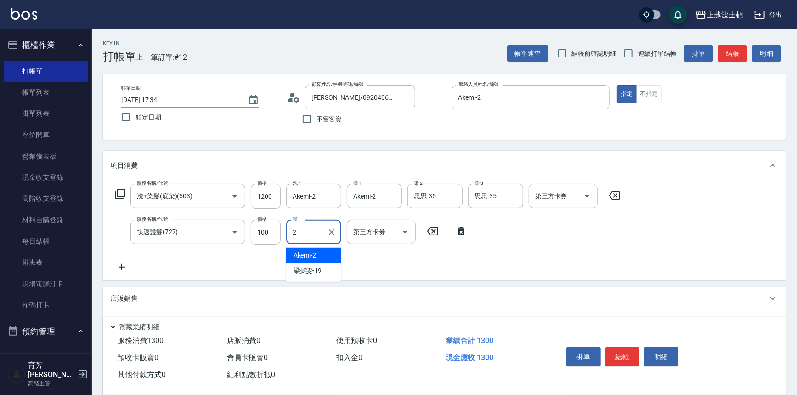
click at [318, 256] on div "Akemi -2" at bounding box center [313, 255] width 55 height 15
type input "Akemi-2"
click at [119, 267] on icon at bounding box center [121, 266] width 23 height 11
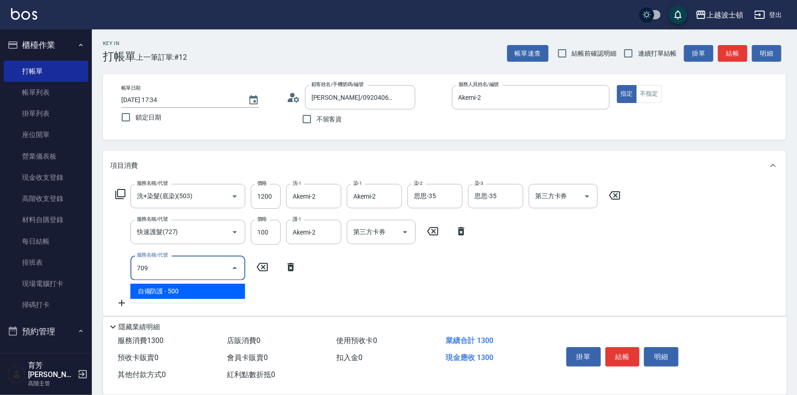
click at [199, 289] on span "自備防護 - 500" at bounding box center [187, 291] width 115 height 15
type input "自備防護(709)"
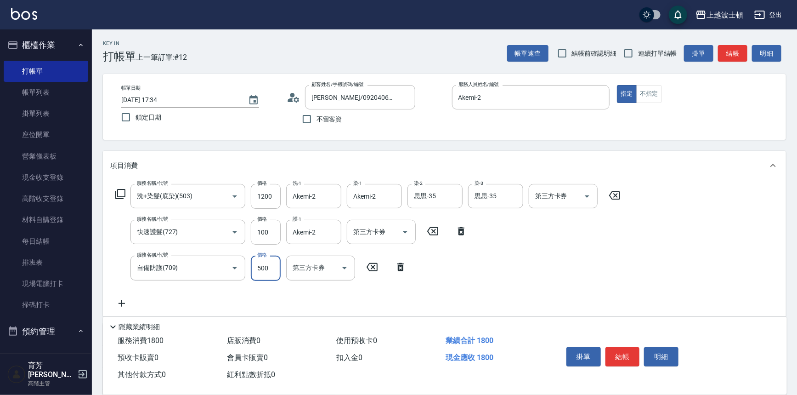
click at [259, 267] on input "500" at bounding box center [266, 267] width 30 height 25
type input "300"
drag, startPoint x: 562, startPoint y: 285, endPoint x: 573, endPoint y: 291, distance: 11.7
click at [563, 285] on div "服務名稱/代號 洗+染髮(底染)(503) 服務名稱/代號 價格 1200 價格 洗-1 Akemi-2 洗-1 染-1 Akemi-2 染-1 染-2 思思…" at bounding box center [368, 246] width 516 height 125
click at [631, 352] on button "結帳" at bounding box center [623, 356] width 34 height 19
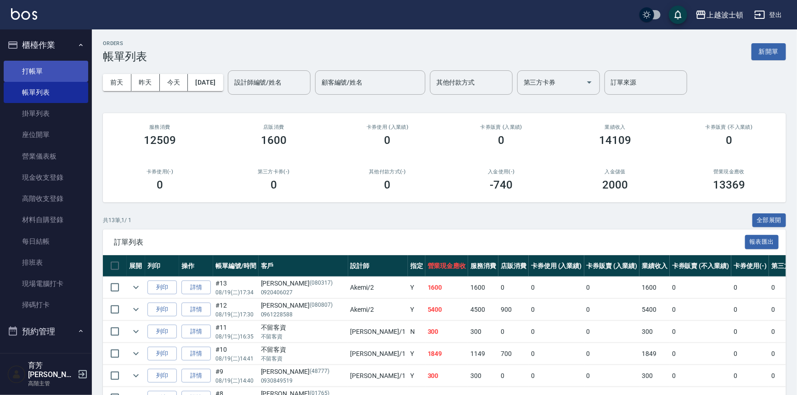
click at [51, 71] on link "打帳單" at bounding box center [46, 71] width 85 height 21
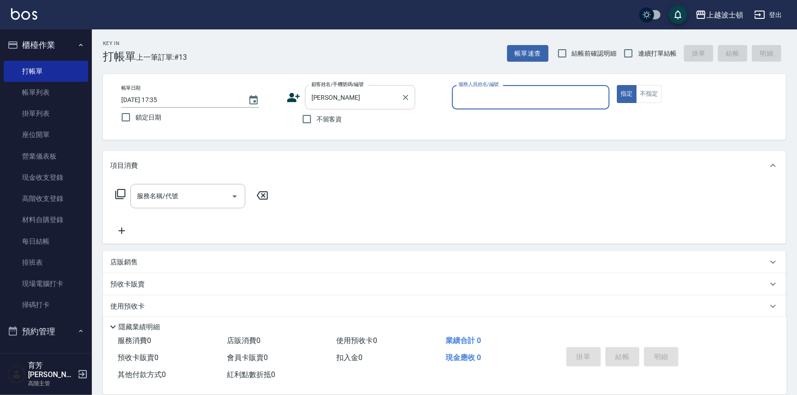
click at [354, 98] on input "[PERSON_NAME]" at bounding box center [353, 97] width 88 height 16
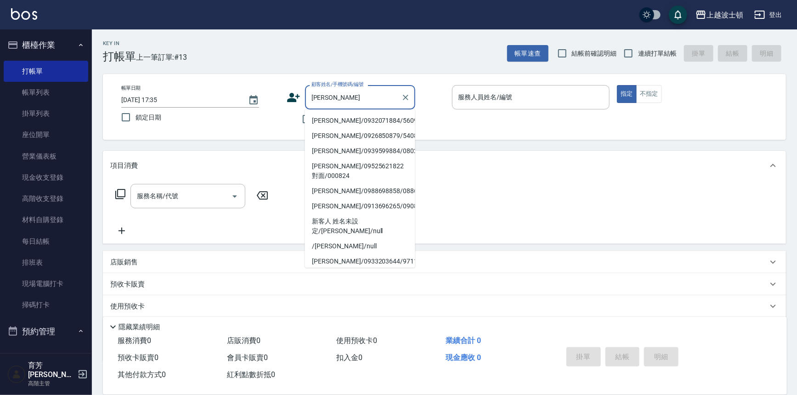
click at [349, 120] on li "[PERSON_NAME]/0932071884/560904" at bounding box center [360, 120] width 110 height 15
type input "[PERSON_NAME]/0932071884/560904"
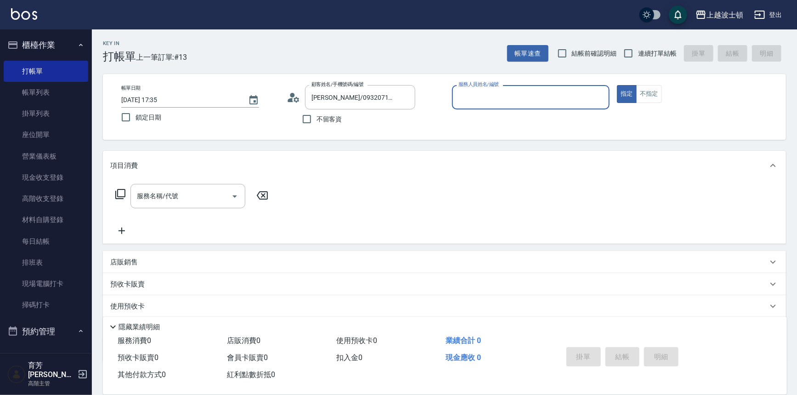
type input "Akemi-2"
click at [223, 192] on input "服務名稱/代號" at bounding box center [181, 196] width 93 height 16
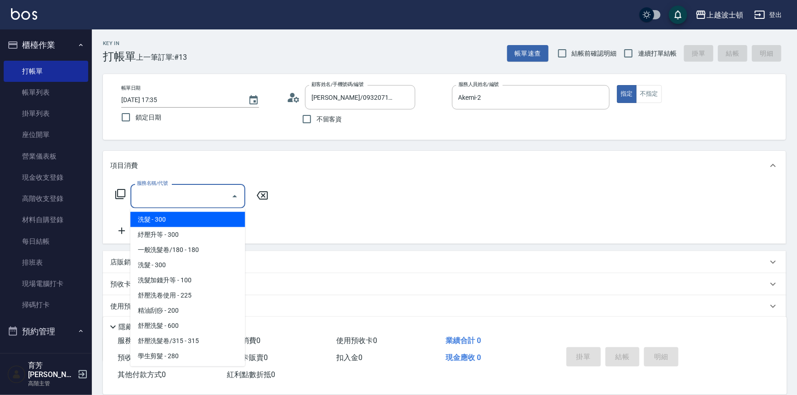
click at [219, 214] on span "洗髮 - 300" at bounding box center [187, 219] width 115 height 15
type input "洗髮(201)"
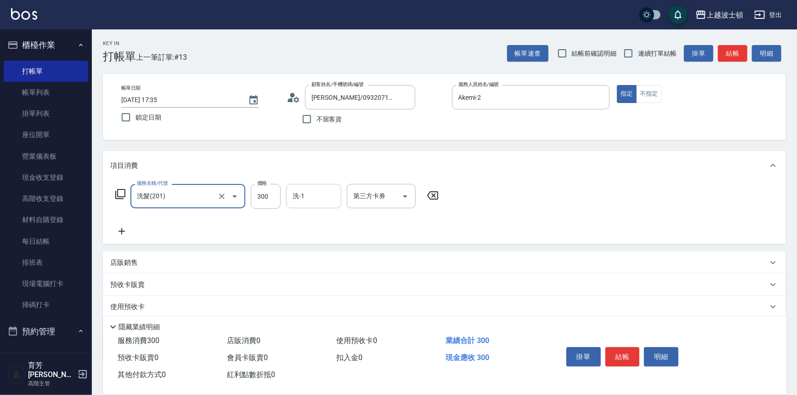
click at [298, 193] on input "洗-1" at bounding box center [313, 196] width 47 height 16
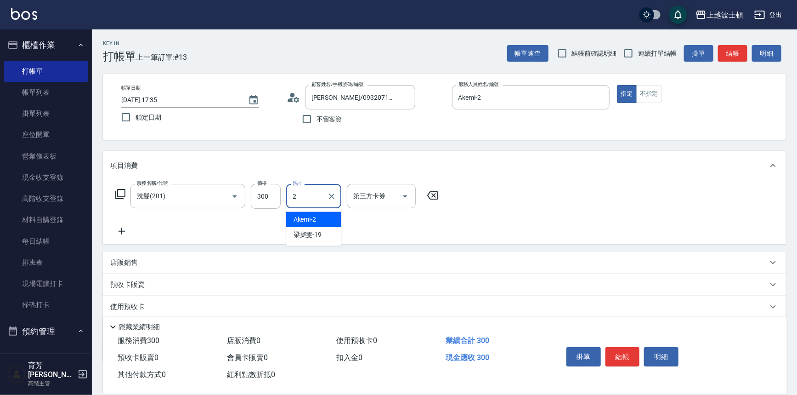
click at [312, 216] on span "Akemi -2" at bounding box center [305, 220] width 23 height 10
type input "Akemi-2"
click at [122, 230] on icon at bounding box center [122, 231] width 6 height 6
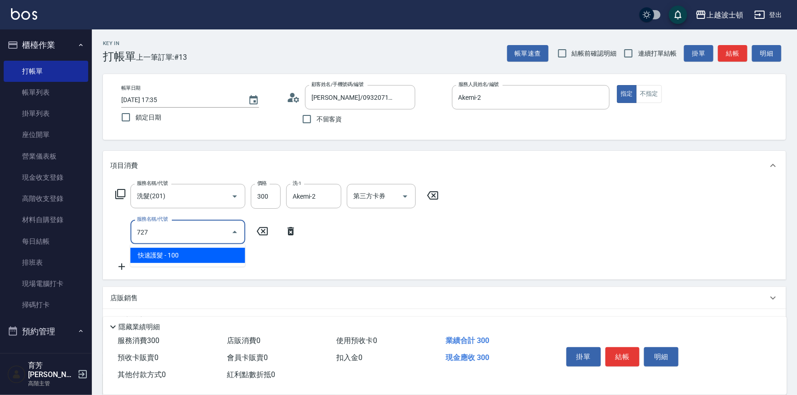
click at [203, 254] on span "快速護髮 - 100" at bounding box center [187, 255] width 115 height 15
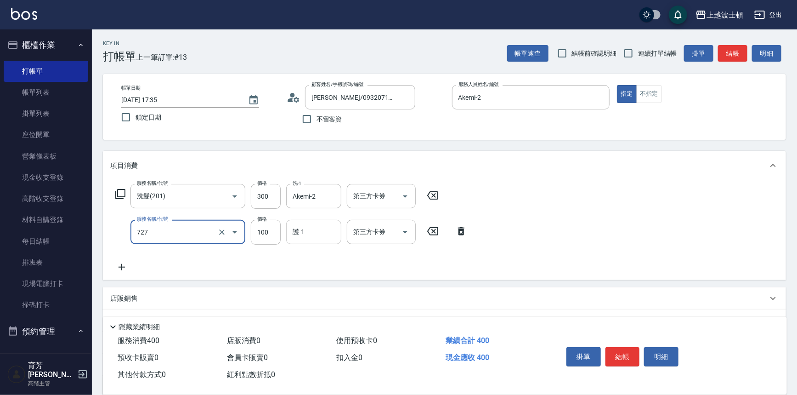
type input "快速護髮(727)"
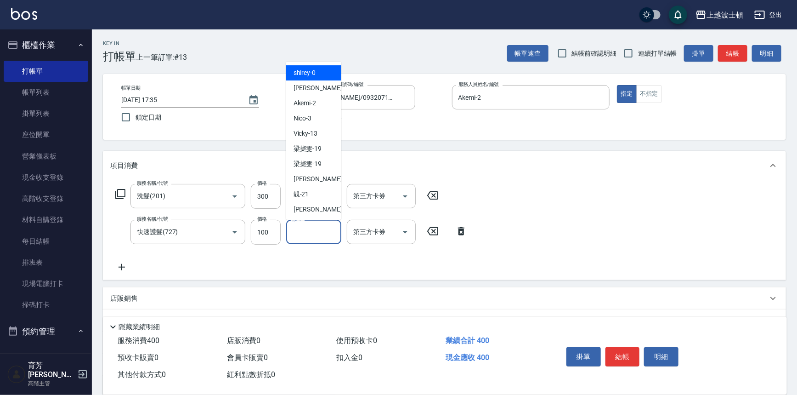
drag, startPoint x: 317, startPoint y: 238, endPoint x: 315, endPoint y: 234, distance: 5.1
click at [317, 238] on input "護-1" at bounding box center [313, 232] width 47 height 16
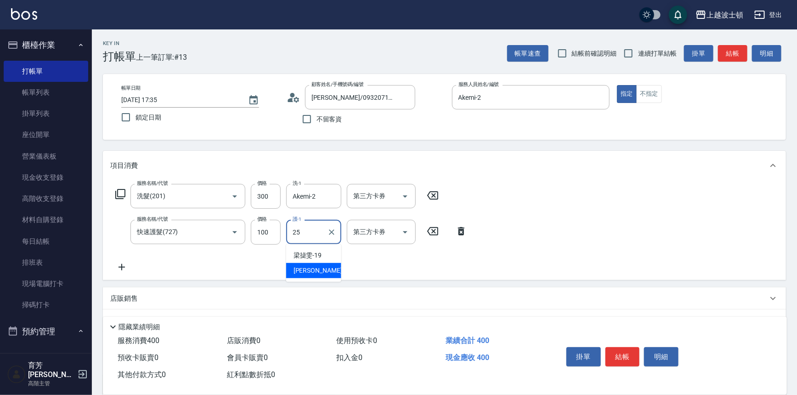
click at [325, 267] on div "[PERSON_NAME]-25" at bounding box center [313, 270] width 55 height 15
type input "[PERSON_NAME]-25"
click at [561, 206] on div "服務名稱/代號 洗髮(201) 服務名稱/代號 價格 300 價格 洗-1 Akemi-2 洗-1 第三方卡券 第三方卡券 服務名稱/代號 快速護髮(727)…" at bounding box center [444, 230] width 683 height 100
click at [621, 357] on button "結帳" at bounding box center [623, 356] width 34 height 19
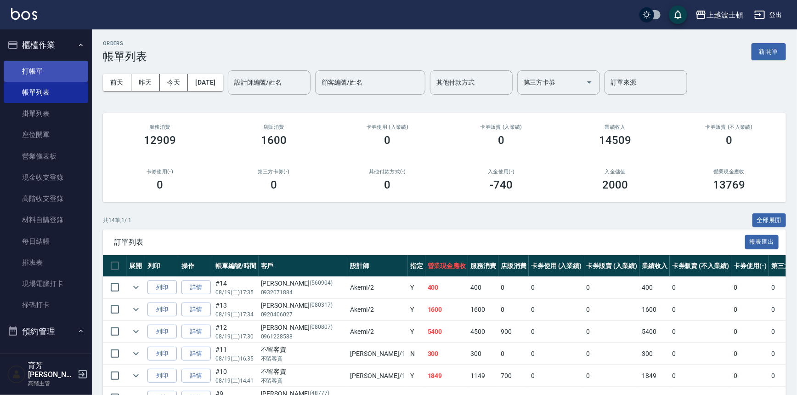
click at [26, 77] on link "打帳單" at bounding box center [46, 71] width 85 height 21
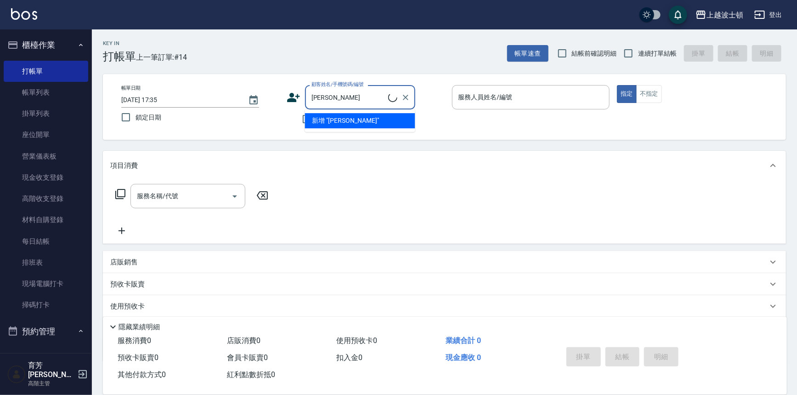
type input "[PERSON_NAME]/0982865768/000937"
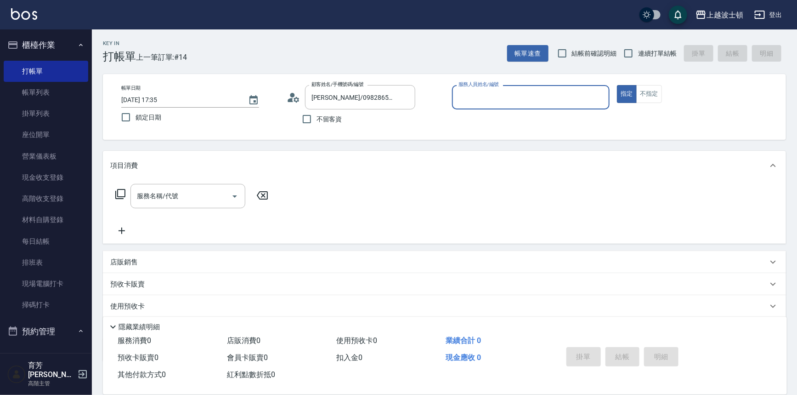
type input "Akemi-2"
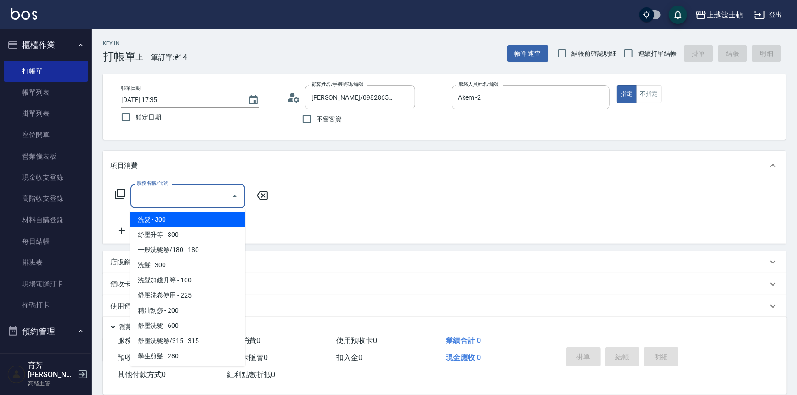
click at [180, 189] on input "服務名稱/代號" at bounding box center [181, 196] width 93 height 16
click at [201, 221] on span "洗髮 - 300" at bounding box center [187, 219] width 115 height 15
type input "洗髮(201)"
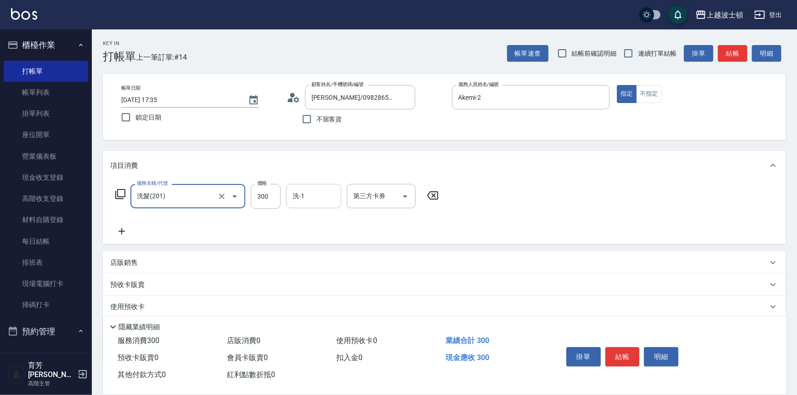
drag, startPoint x: 308, startPoint y: 205, endPoint x: 305, endPoint y: 199, distance: 6.4
click at [305, 202] on div "洗-1" at bounding box center [313, 196] width 55 height 24
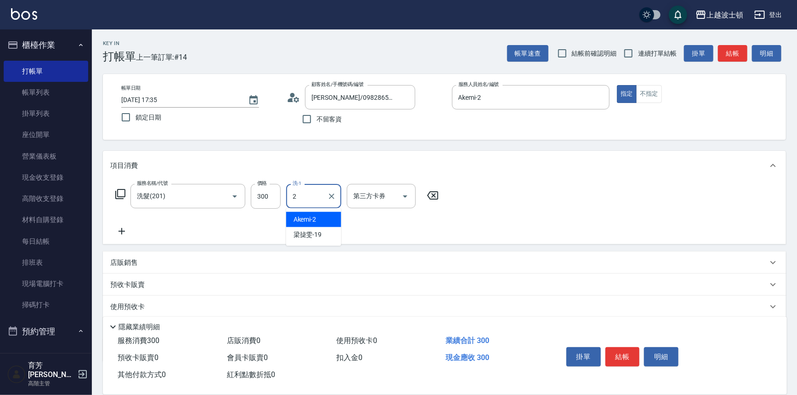
click at [318, 222] on div "Akemi -2" at bounding box center [313, 219] width 55 height 15
type input "Akemi-2"
click at [120, 229] on icon at bounding box center [121, 231] width 23 height 11
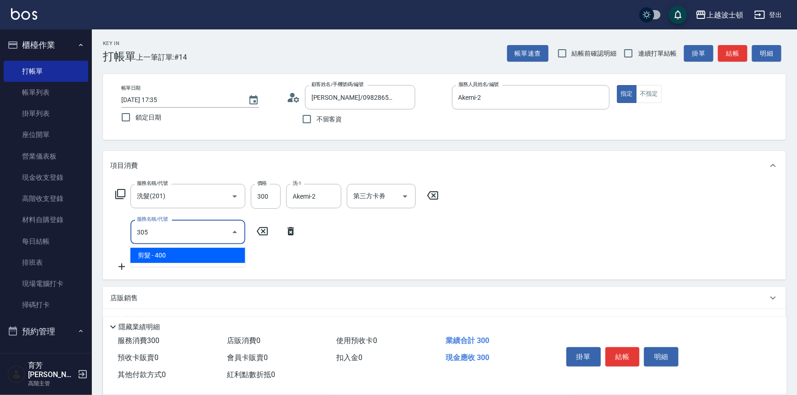
click at [198, 255] on span "剪髮 - 400" at bounding box center [187, 255] width 115 height 15
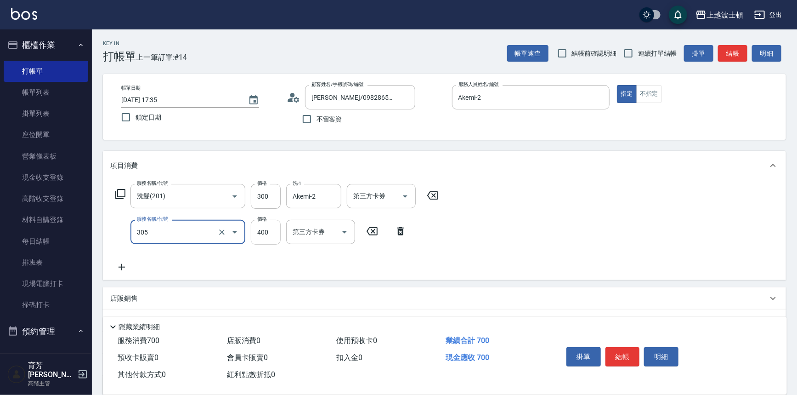
type input "剪髮(305)"
click at [263, 234] on input "400" at bounding box center [266, 232] width 30 height 25
type input "350"
click at [518, 217] on div "服務名稱/代號 洗髮(201) 服務名稱/代號 價格 300 價格 洗-1 Akemi-2 洗-1 第三方卡券 第三方卡券 服務名稱/代號 剪髮(305) 服…" at bounding box center [444, 230] width 683 height 100
click at [617, 349] on button "結帳" at bounding box center [623, 356] width 34 height 19
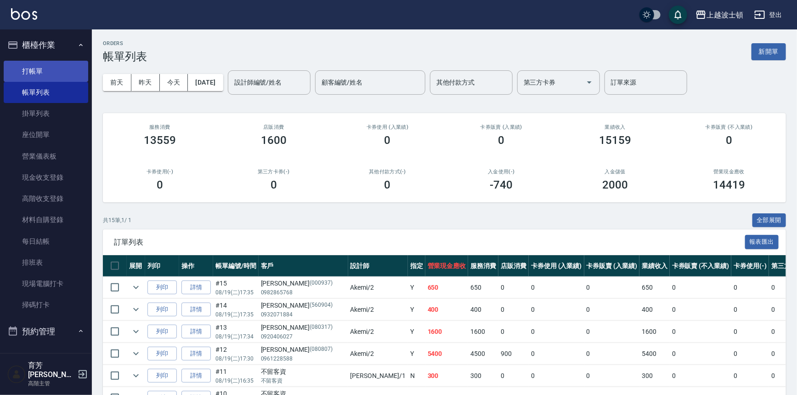
click at [14, 67] on link "打帳單" at bounding box center [46, 71] width 85 height 21
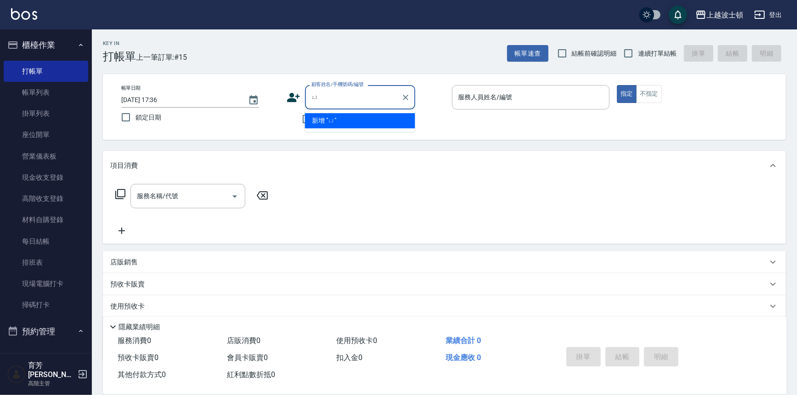
type input "與"
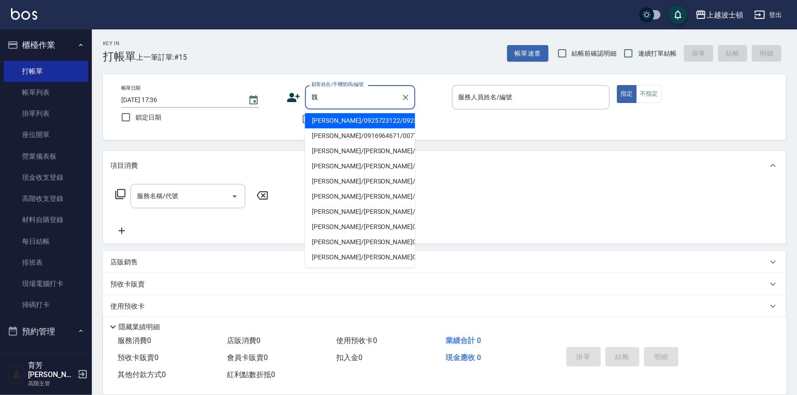
click at [309, 119] on li "[PERSON_NAME]/0925723122/0925723" at bounding box center [360, 120] width 110 height 15
type input "[PERSON_NAME]/0925723122/0925723"
type input "Akemi-2"
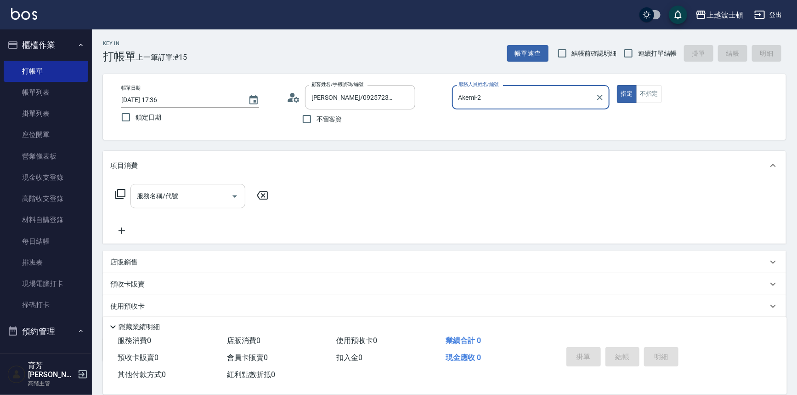
click at [179, 198] on input "服務名稱/代號" at bounding box center [181, 196] width 93 height 16
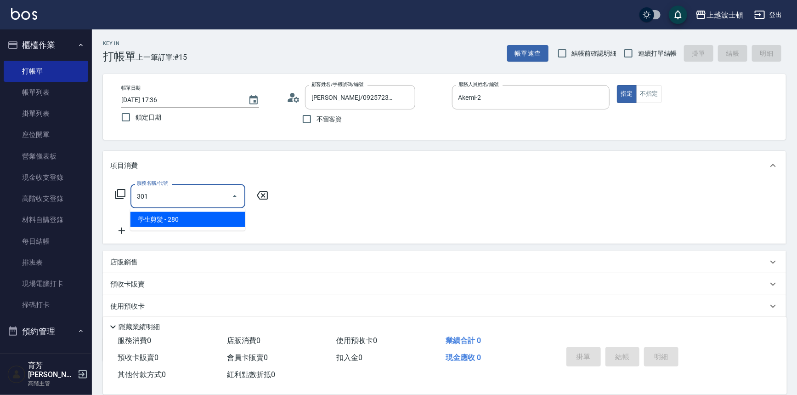
click at [206, 220] on span "學生剪髮 - 280" at bounding box center [187, 219] width 115 height 15
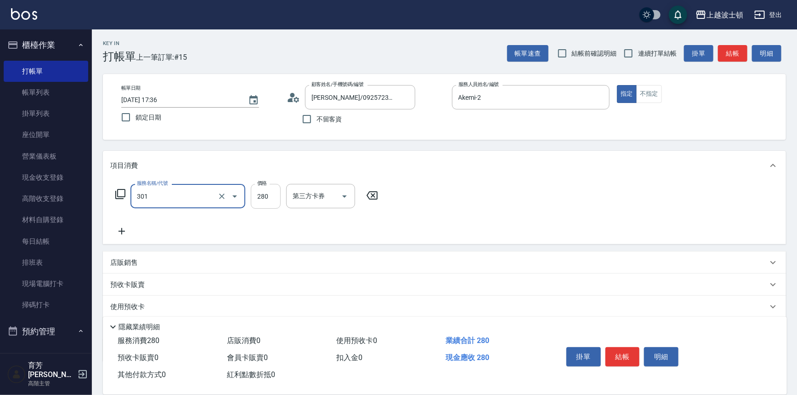
type input "學生剪髮(301)"
click at [266, 198] on input "280" at bounding box center [266, 196] width 30 height 25
type input "250"
click at [536, 193] on div "服務名稱/代號 學生剪髮(301) 服務名稱/代號 價格 250 價格 第三方卡券 第三方卡券" at bounding box center [444, 212] width 683 height 64
click at [634, 354] on button "結帳" at bounding box center [623, 356] width 34 height 19
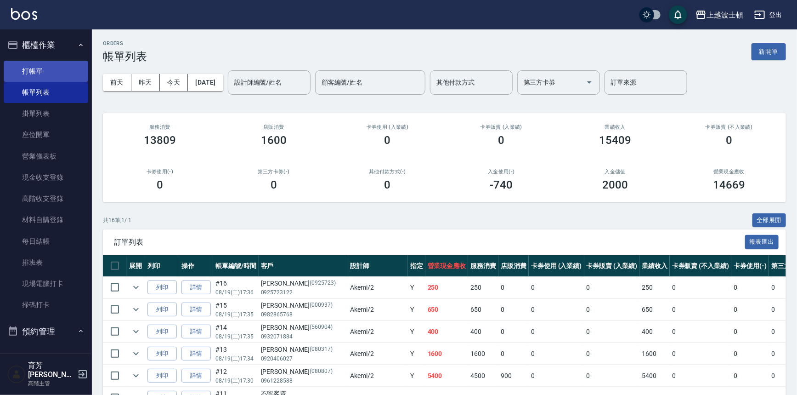
click at [46, 62] on link "打帳單" at bounding box center [46, 71] width 85 height 21
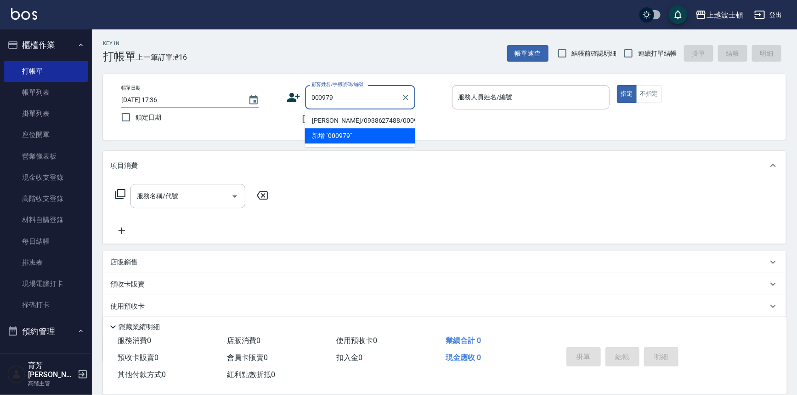
click at [342, 120] on li "[PERSON_NAME]/0938627488/000979" at bounding box center [360, 120] width 110 height 15
type input "[PERSON_NAME]/0938627488/000979"
type input "Akemi-2"
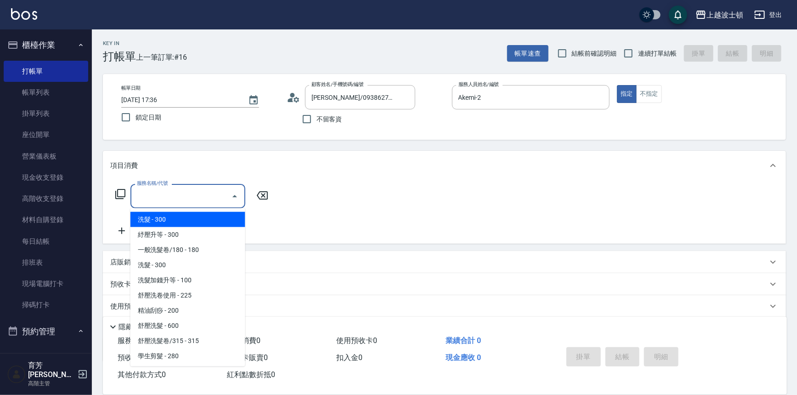
click at [200, 196] on input "服務名稱/代號" at bounding box center [181, 196] width 93 height 16
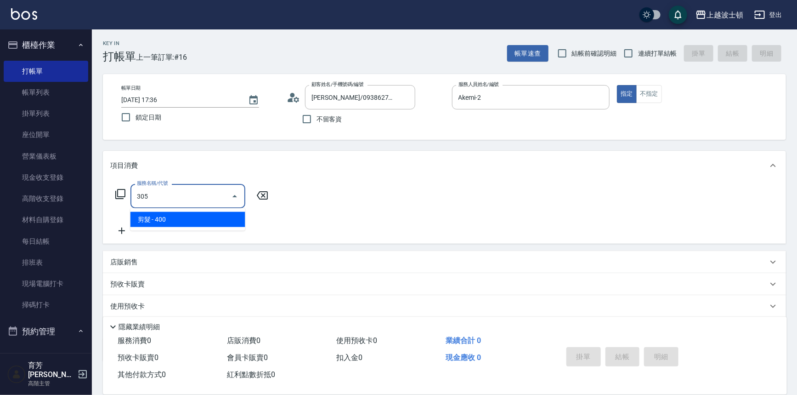
click at [236, 220] on span "剪髮 - 400" at bounding box center [187, 219] width 115 height 15
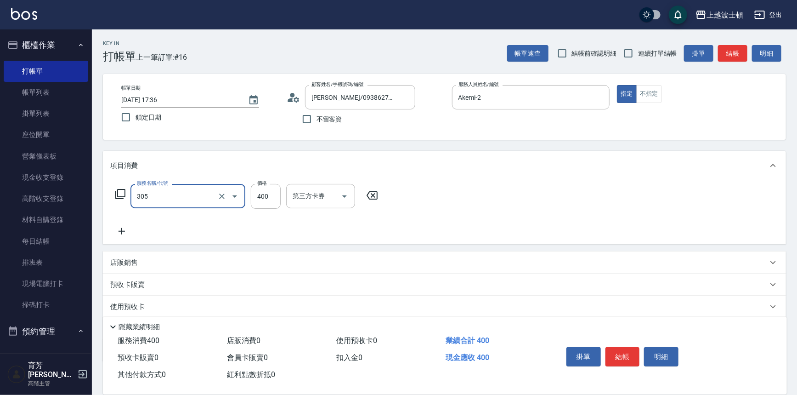
type input "剪髮(305)"
click at [420, 196] on div "服務名稱/代號 剪髮(305) 服務名稱/代號 價格 400 價格 第三方卡券 第三方卡券" at bounding box center [444, 212] width 683 height 64
click at [620, 357] on button "結帳" at bounding box center [623, 356] width 34 height 19
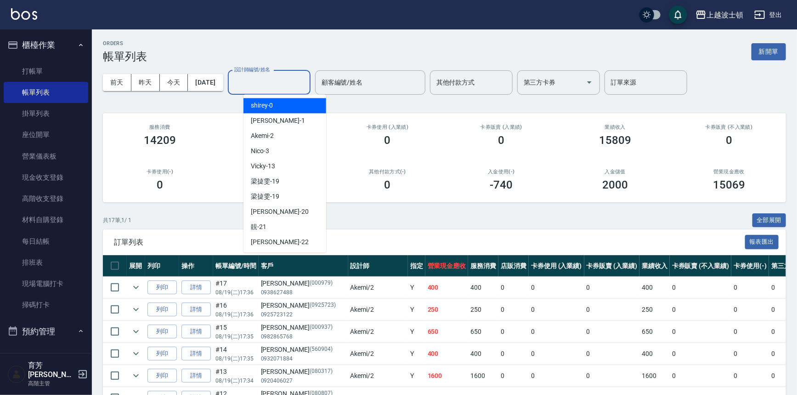
click at [293, 87] on input "設計師編號/姓名" at bounding box center [269, 82] width 74 height 16
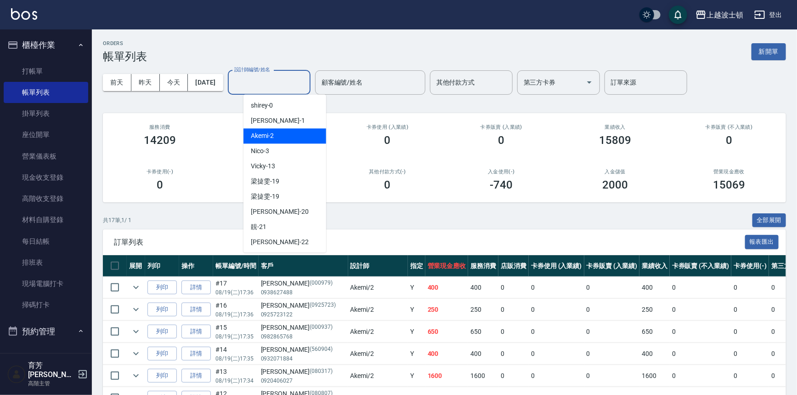
click at [303, 140] on div "Akemi -2" at bounding box center [285, 135] width 83 height 15
type input "Akemi-2"
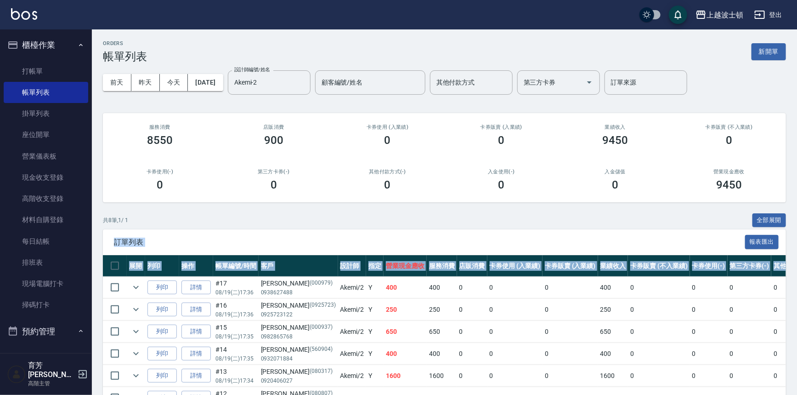
drag, startPoint x: 794, startPoint y: 213, endPoint x: 801, endPoint y: 253, distance: 40.1
click at [797, 264] on html "上越波士頓 登出 櫃檯作業 打帳單 帳單列表 掛單列表 座位開單 營業儀表板 現金收支登錄 高階收支登錄 材料自購登錄 每日結帳 排班表 現場電腦打卡 掃碼打…" at bounding box center [398, 244] width 797 height 489
click at [61, 68] on link "打帳單" at bounding box center [46, 71] width 85 height 21
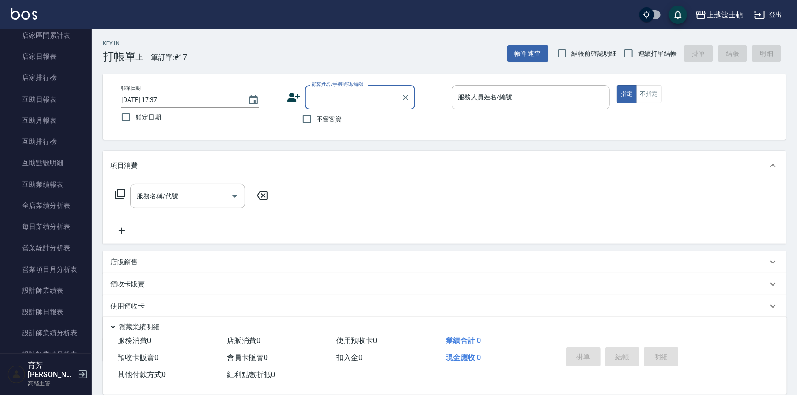
scroll to position [466, 0]
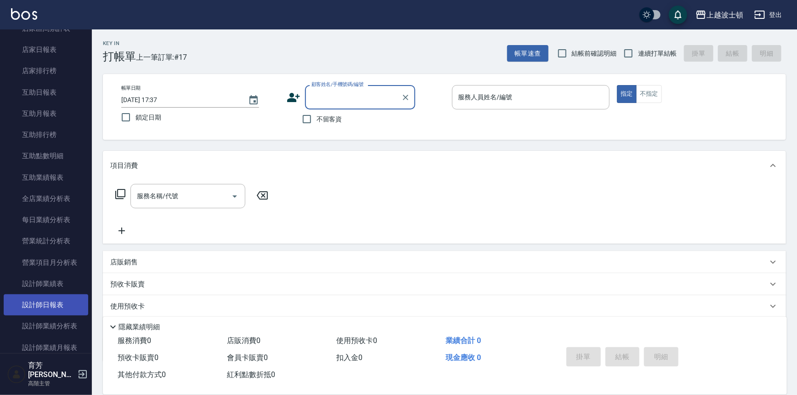
click at [55, 306] on link "設計師日報表" at bounding box center [46, 304] width 85 height 21
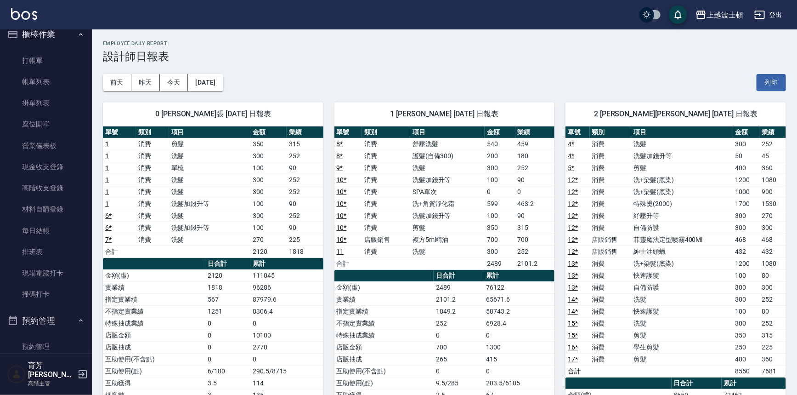
scroll to position [7, 0]
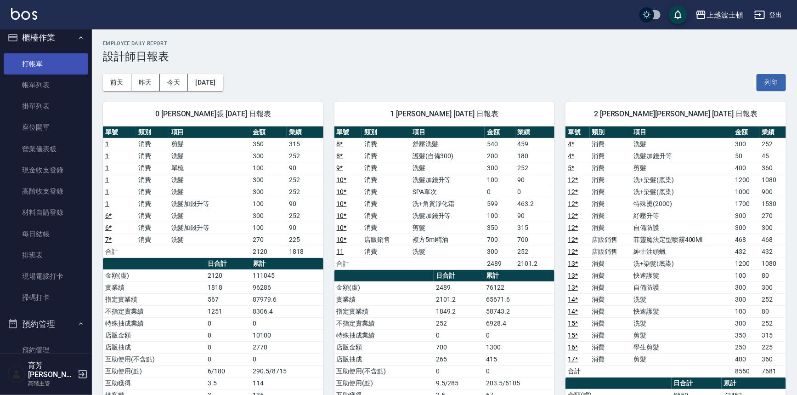
click at [26, 62] on link "打帳單" at bounding box center [46, 63] width 85 height 21
